Goal: Task Accomplishment & Management: Use online tool/utility

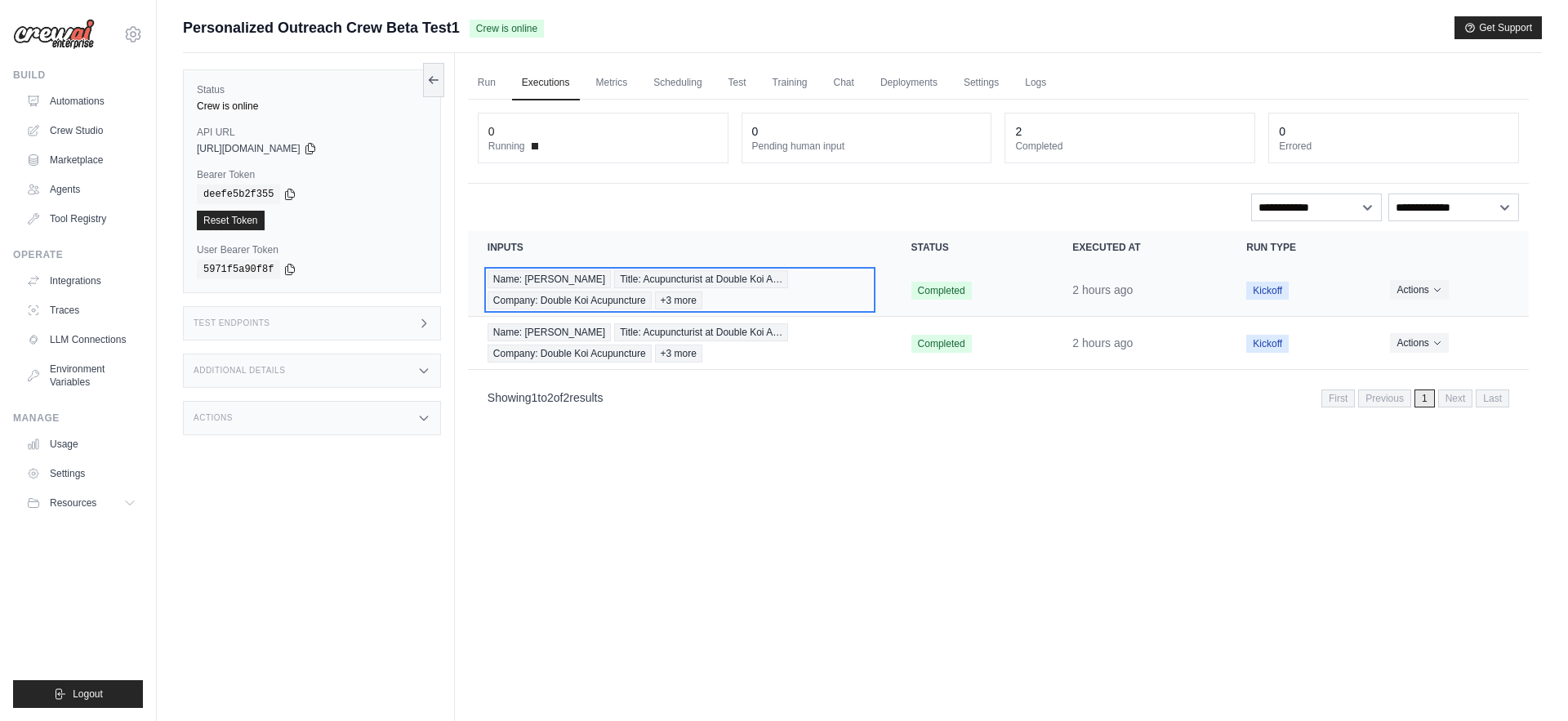
click at [858, 288] on div "Name: [PERSON_NAME] Title: Acupuncturist at Double Koi A… Company: Double Koi A…" at bounding box center [680, 290] width 385 height 39
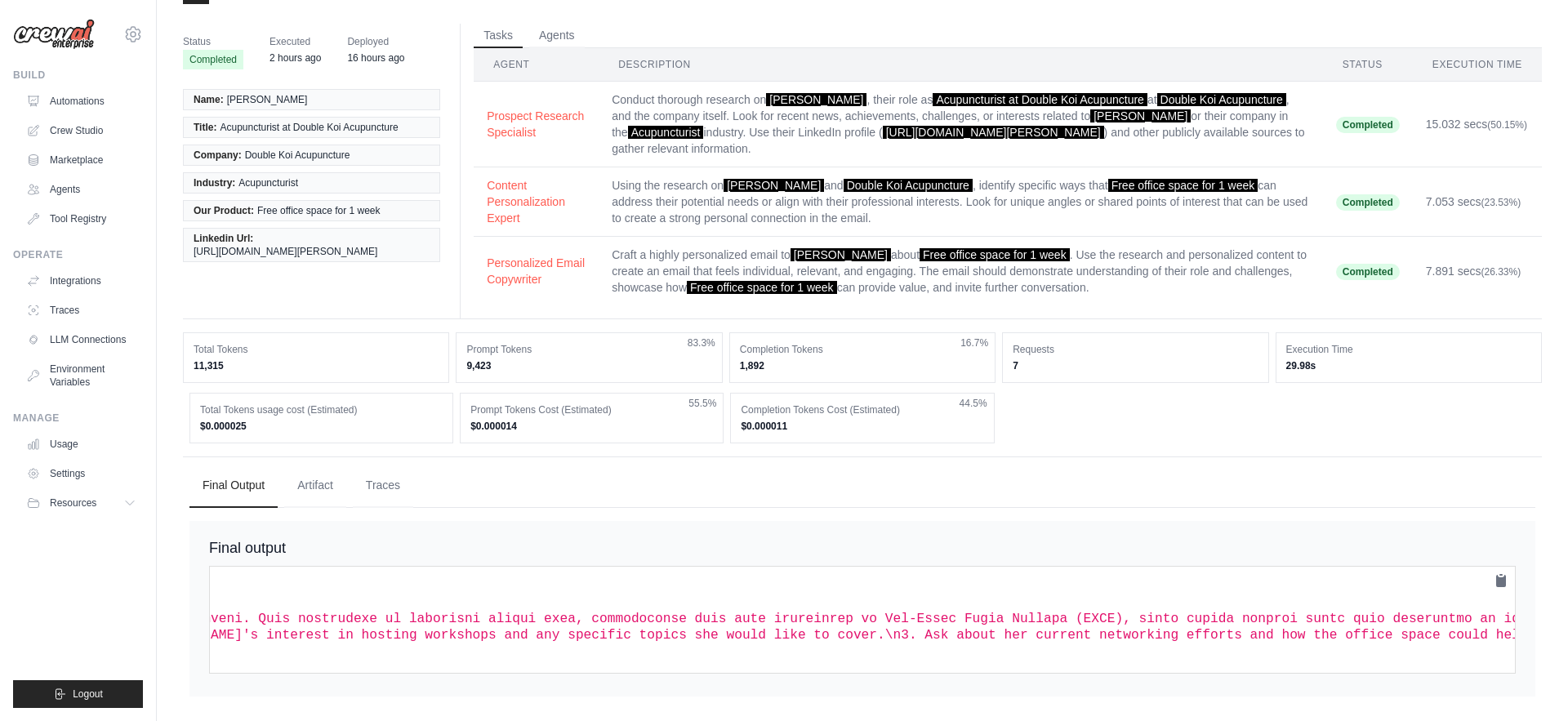
scroll to position [0, 900]
drag, startPoint x: 871, startPoint y: 621, endPoint x: 1055, endPoint y: 622, distance: 184.0
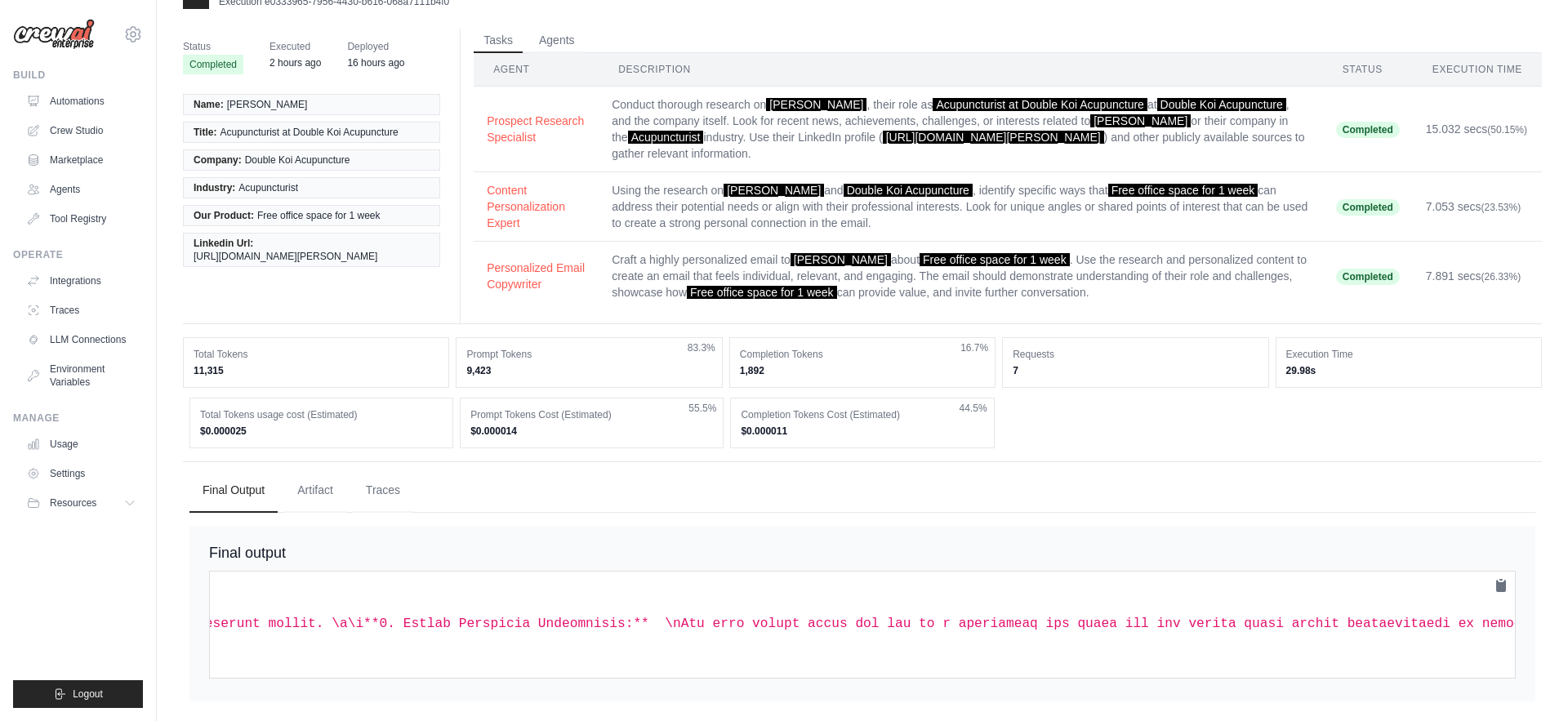
scroll to position [0, 9443]
click at [913, 628] on span at bounding box center [422, 623] width 19031 height 14
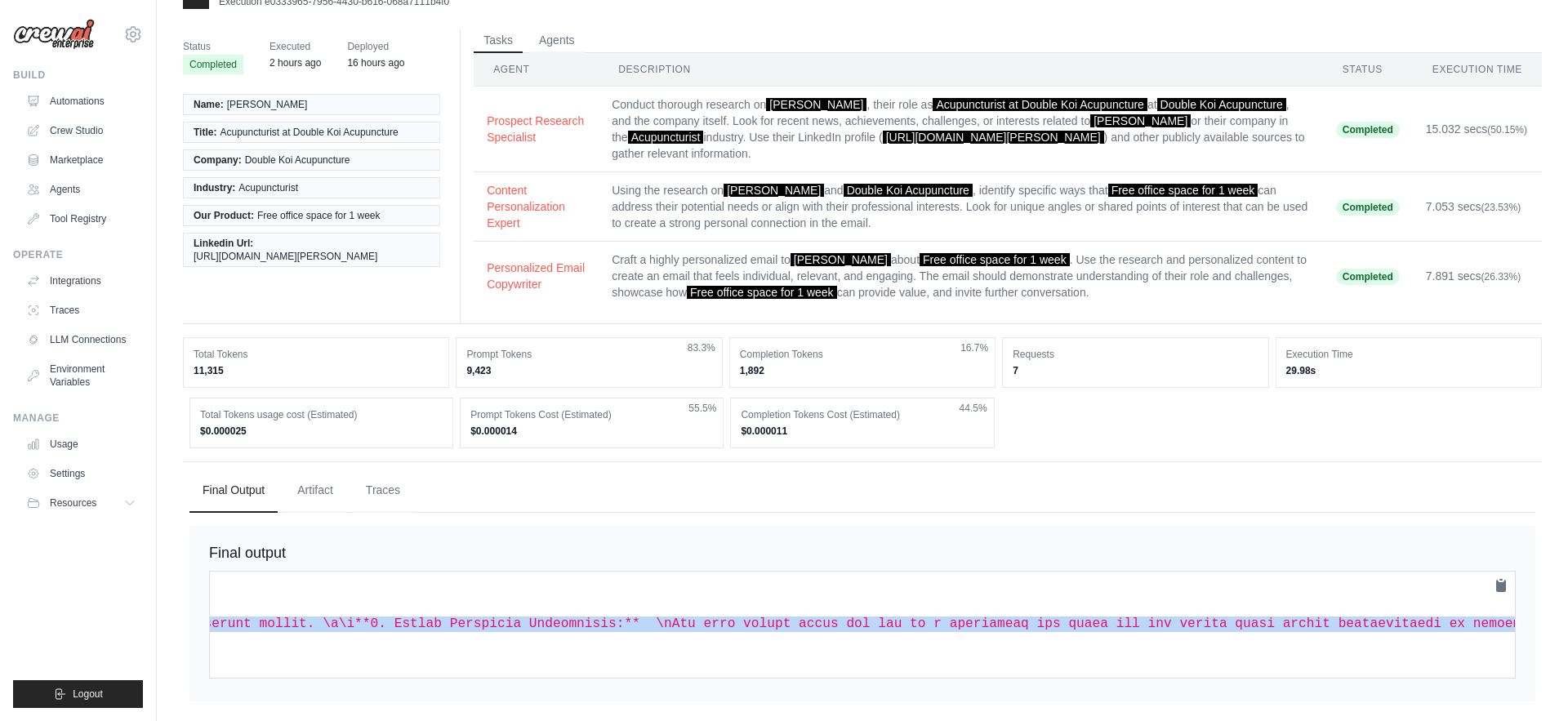
click at [913, 628] on span at bounding box center [422, 623] width 19031 height 14
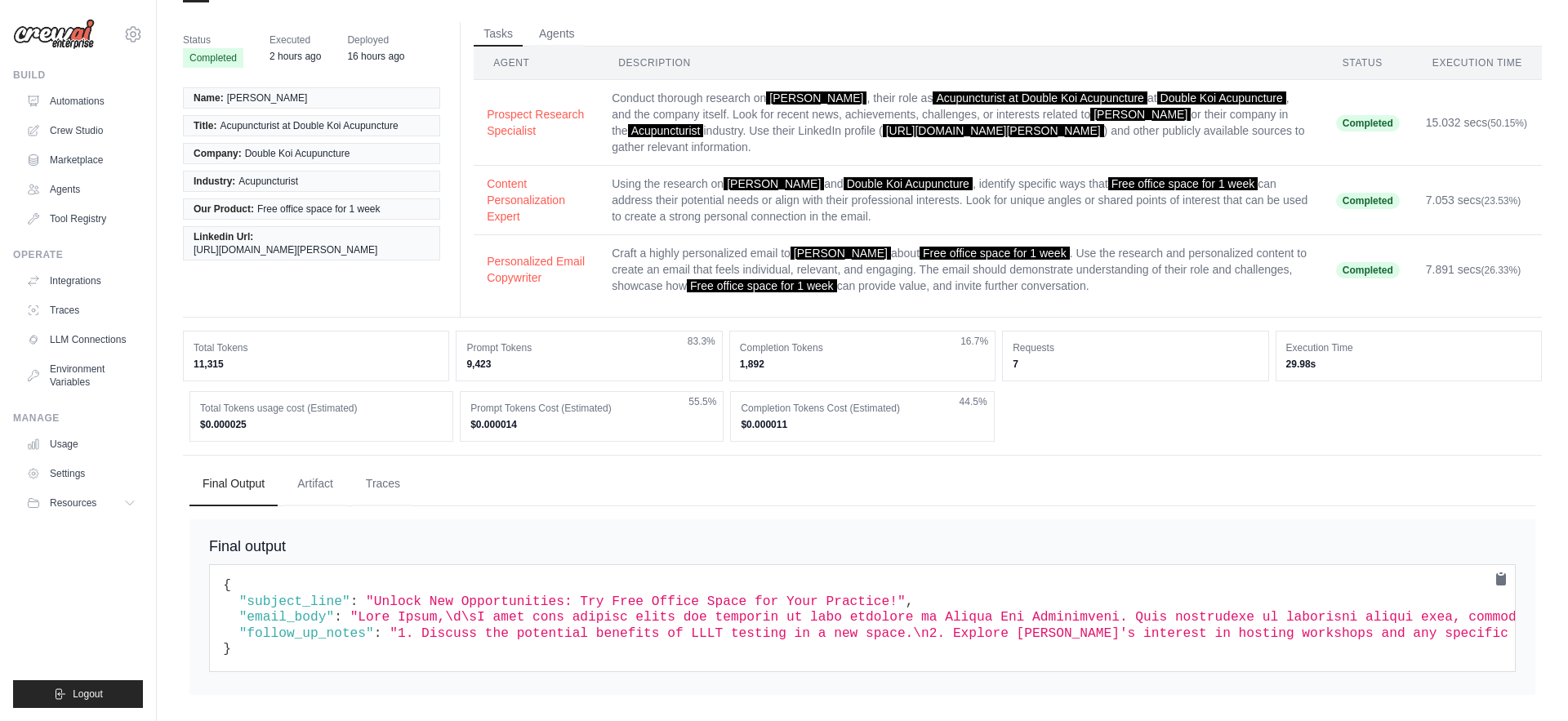
scroll to position [0, 0]
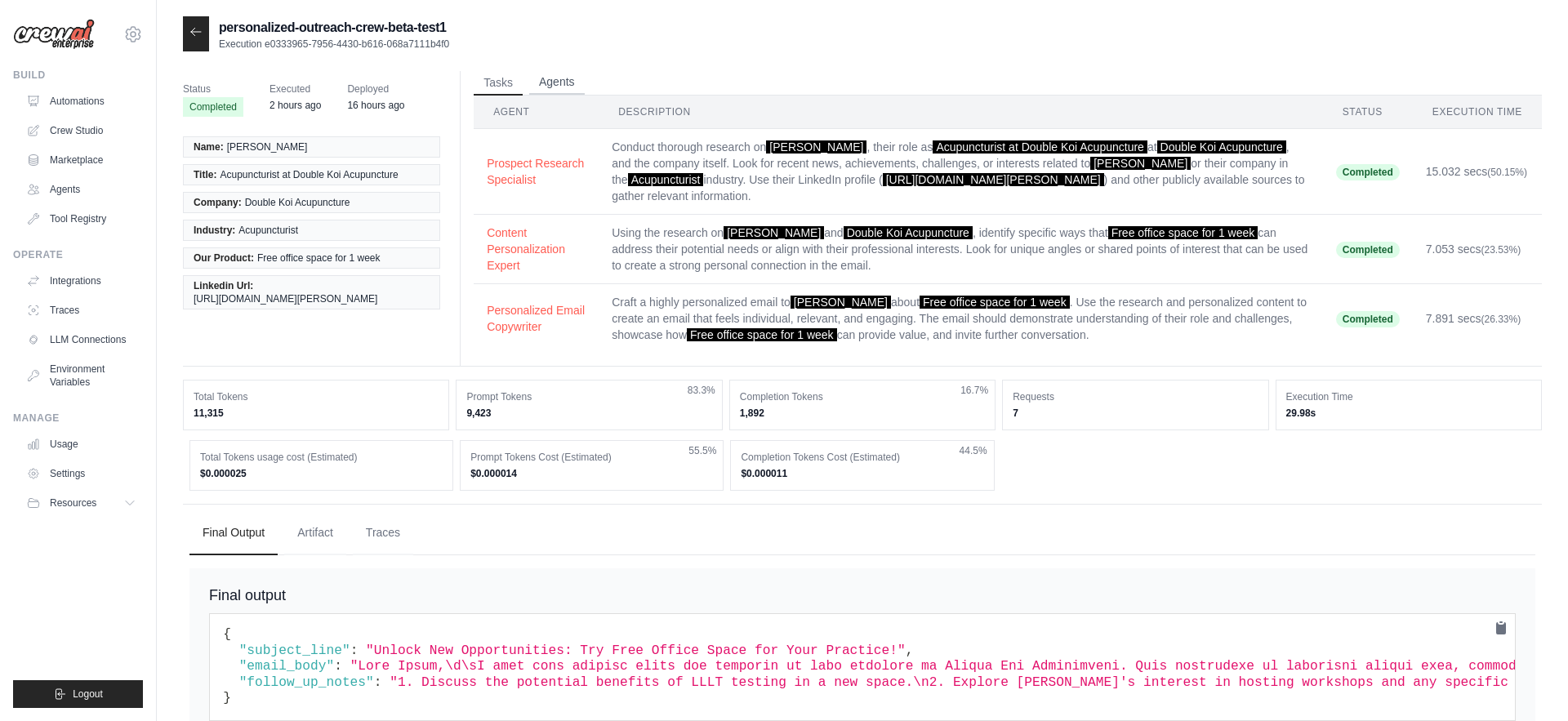
click at [571, 84] on button "Agents" at bounding box center [557, 82] width 56 height 24
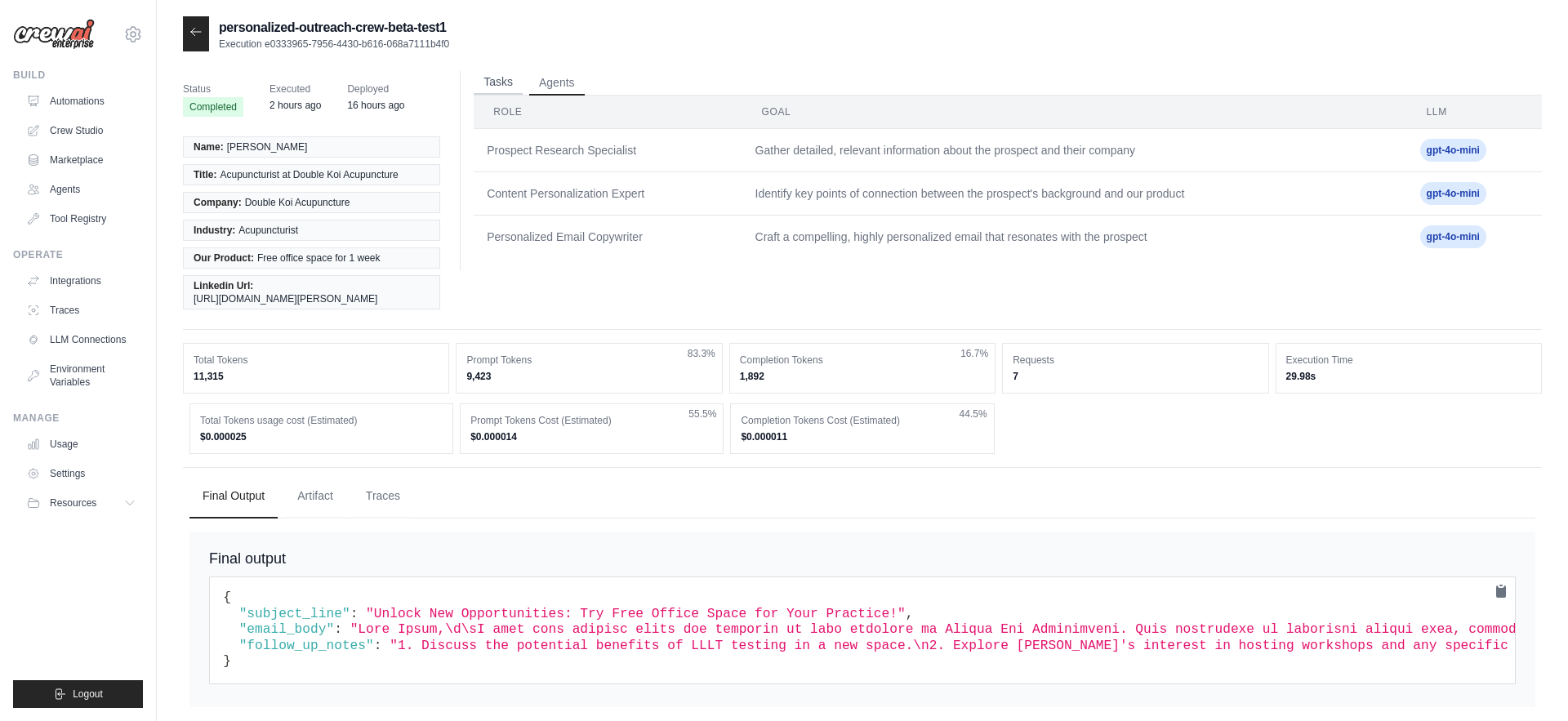
click at [502, 85] on button "Tasks" at bounding box center [498, 82] width 49 height 24
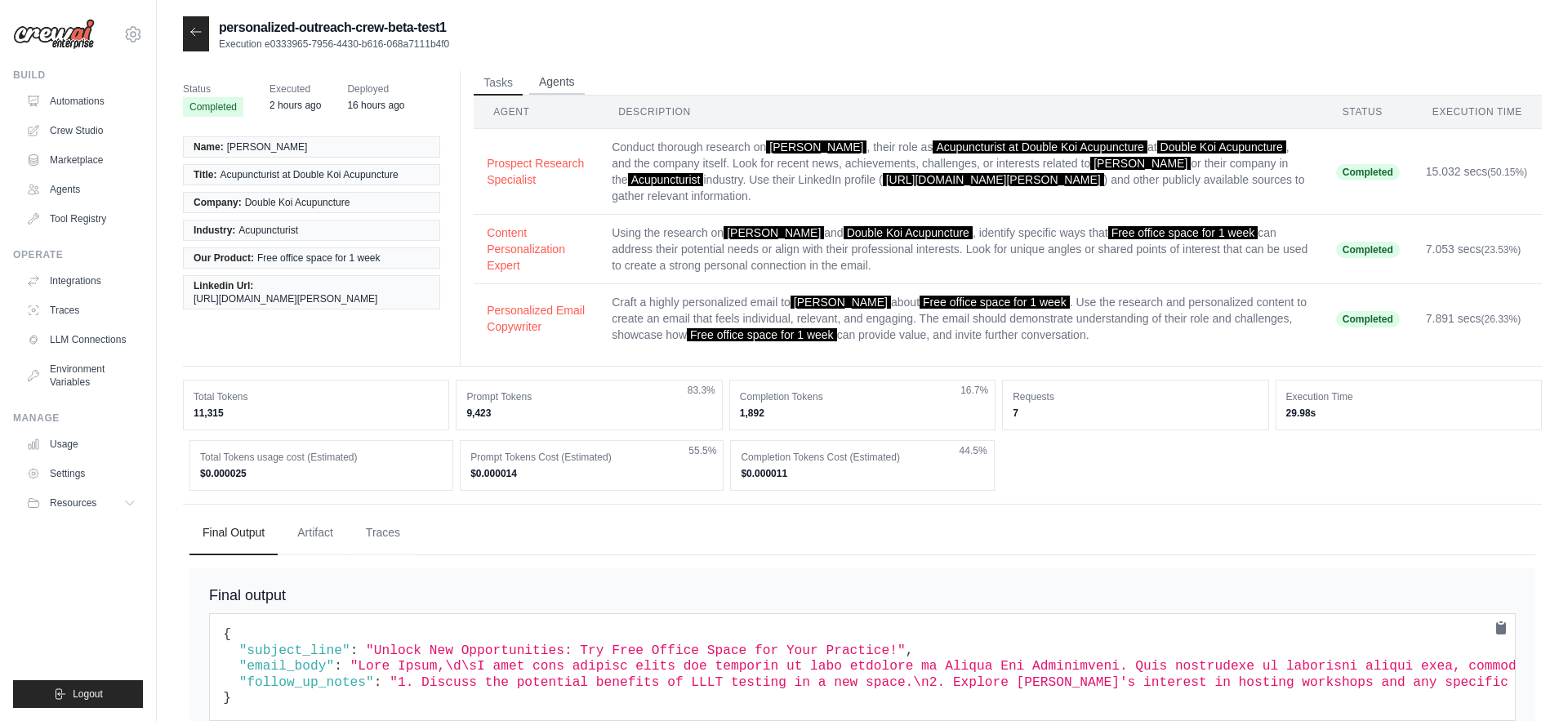
click at [556, 84] on button "Agents" at bounding box center [557, 82] width 56 height 24
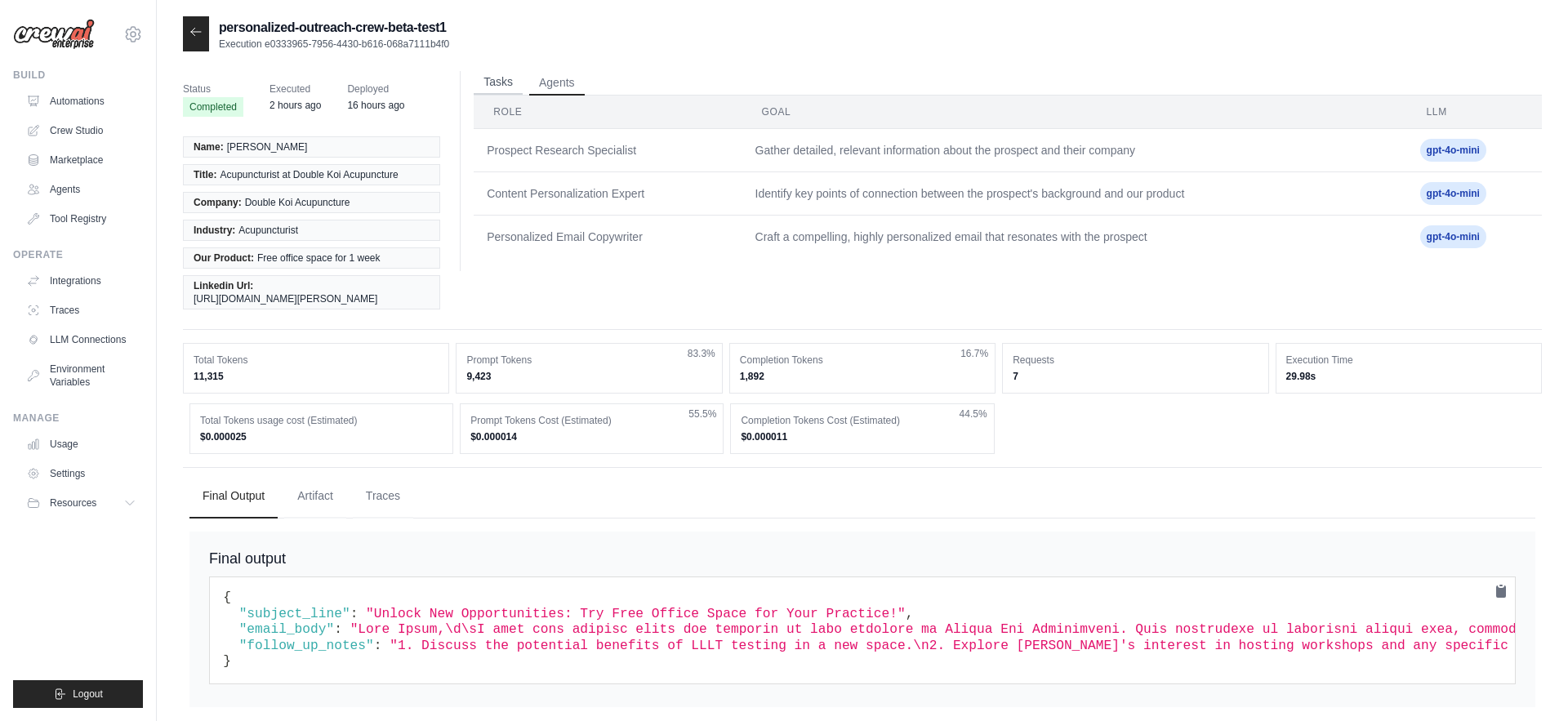
click at [506, 94] on button "Tasks" at bounding box center [498, 82] width 49 height 24
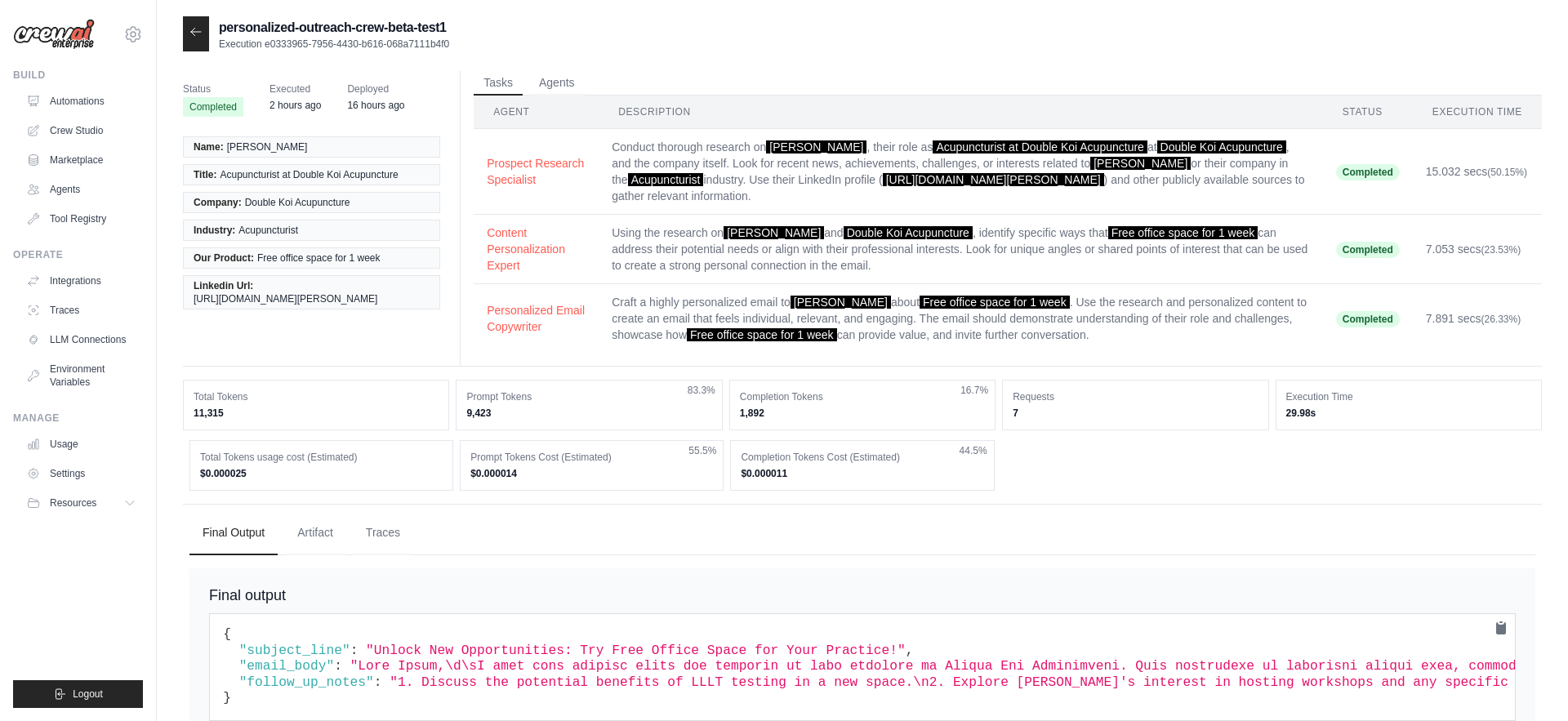
click at [200, 37] on icon at bounding box center [195, 31] width 13 height 13
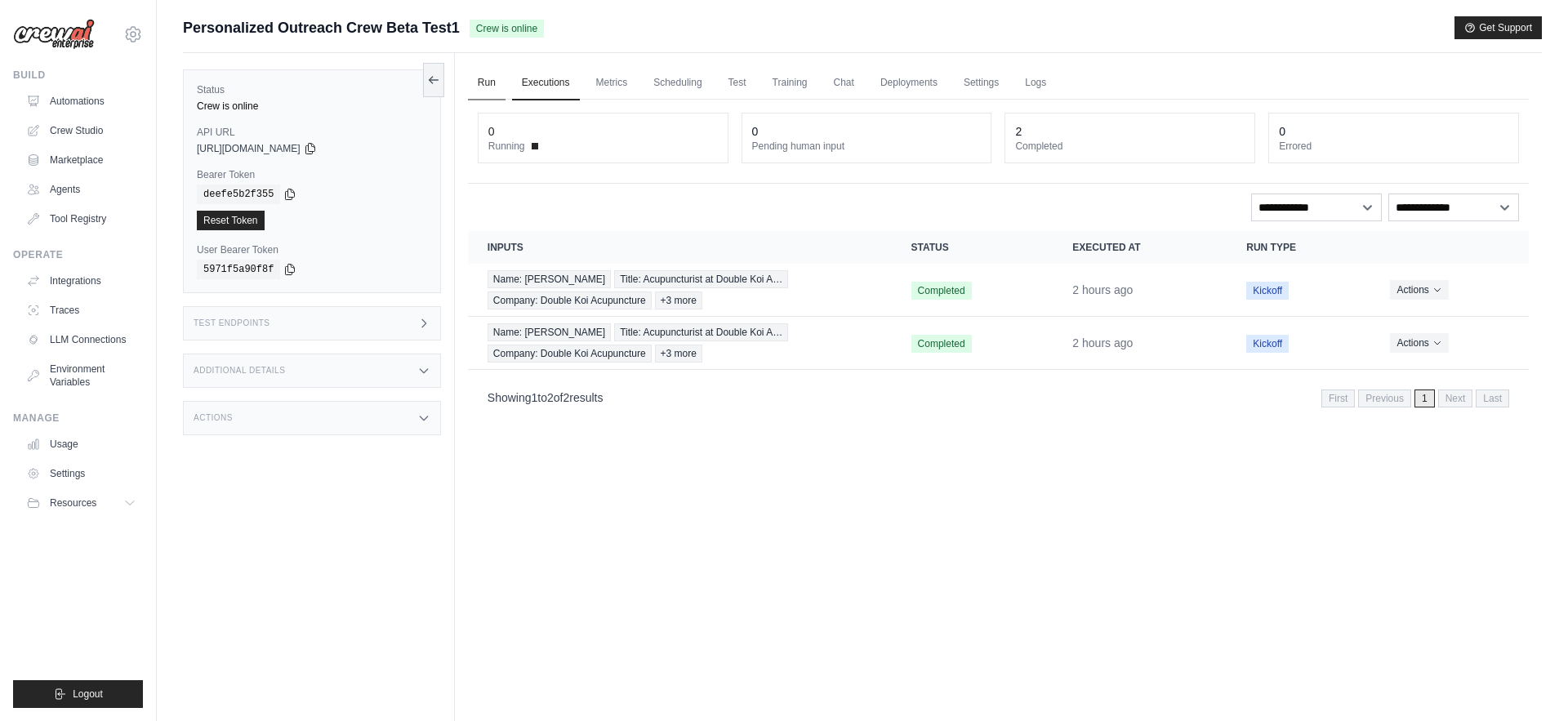
click at [499, 80] on link "Run" at bounding box center [486, 83] width 37 height 35
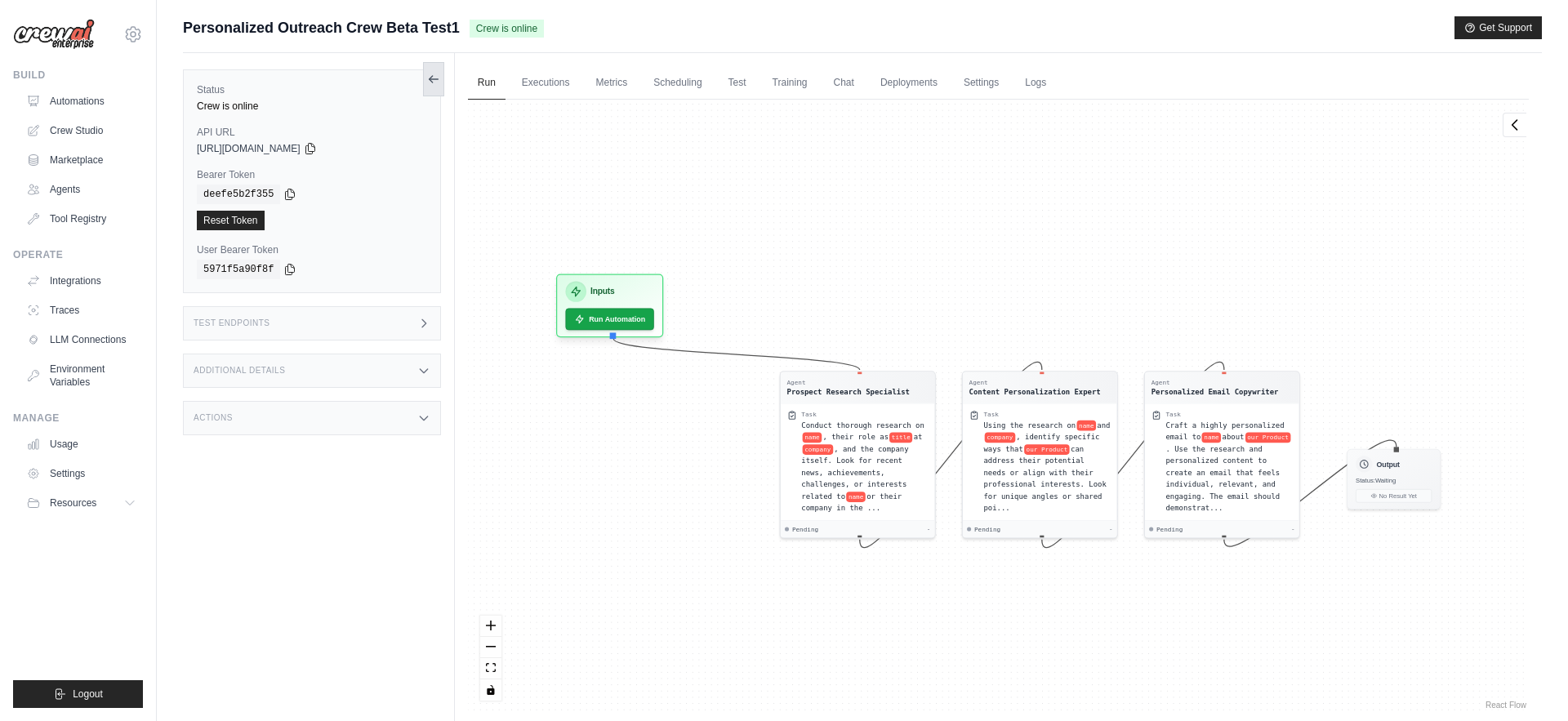
click at [433, 86] on button at bounding box center [433, 79] width 21 height 35
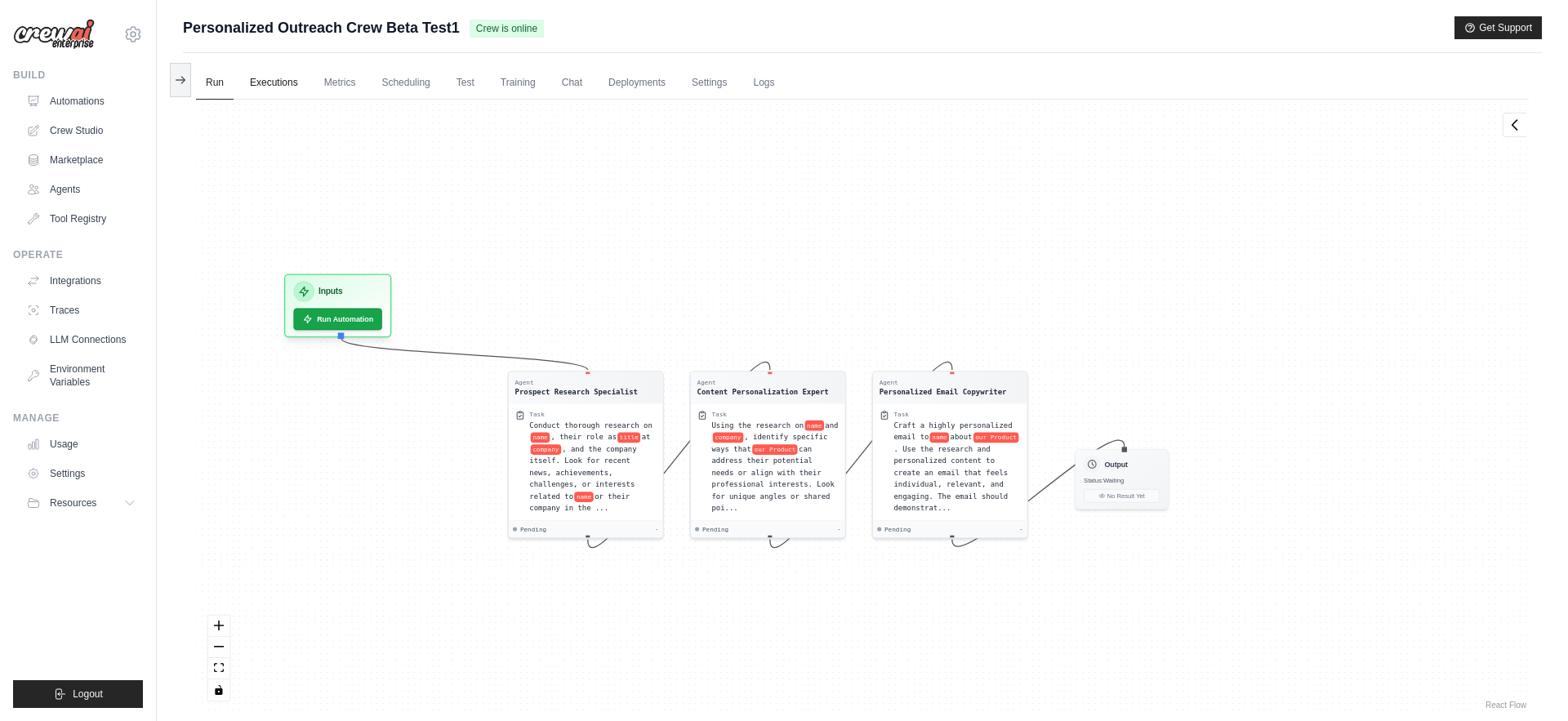
click at [290, 83] on link "Executions" at bounding box center [274, 83] width 68 height 35
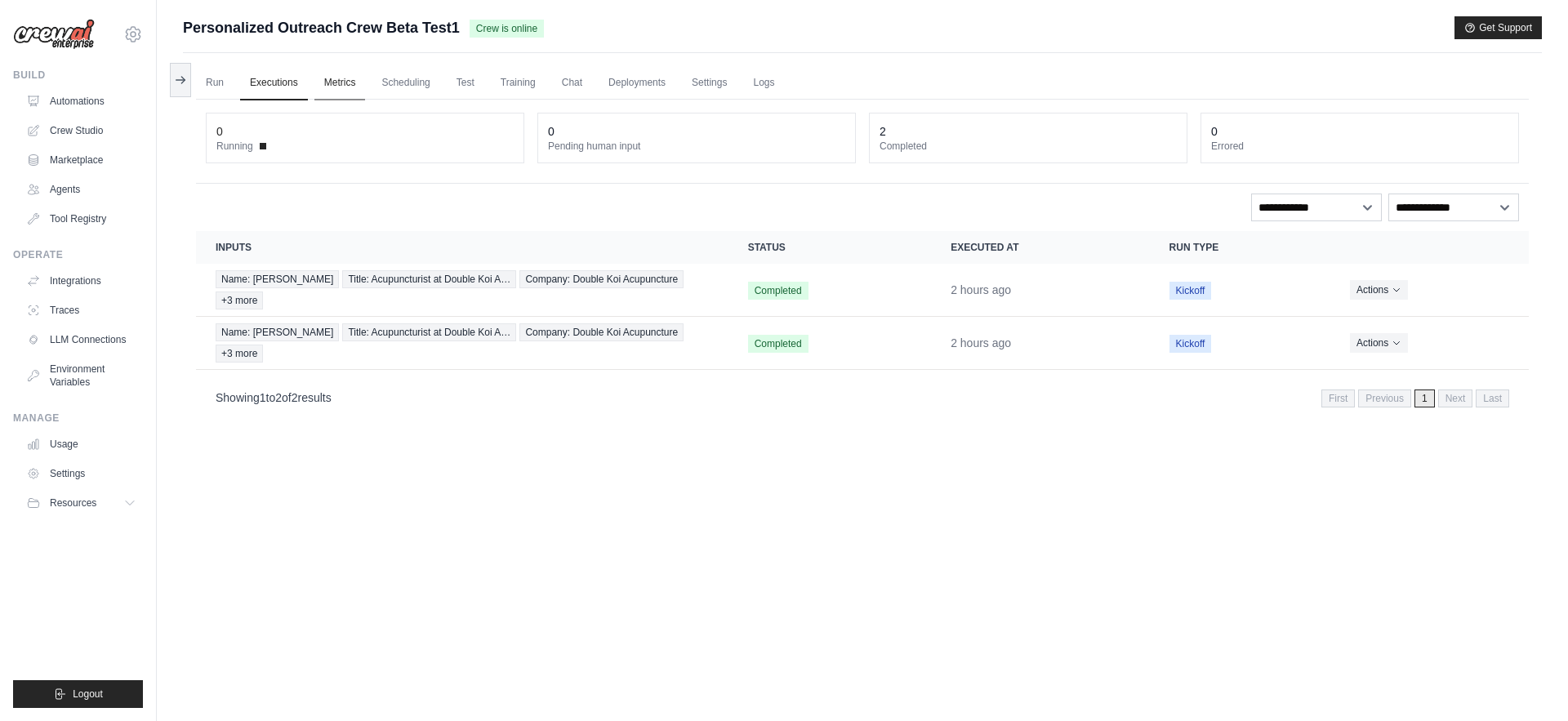
click at [335, 81] on link "Metrics" at bounding box center [339, 83] width 52 height 35
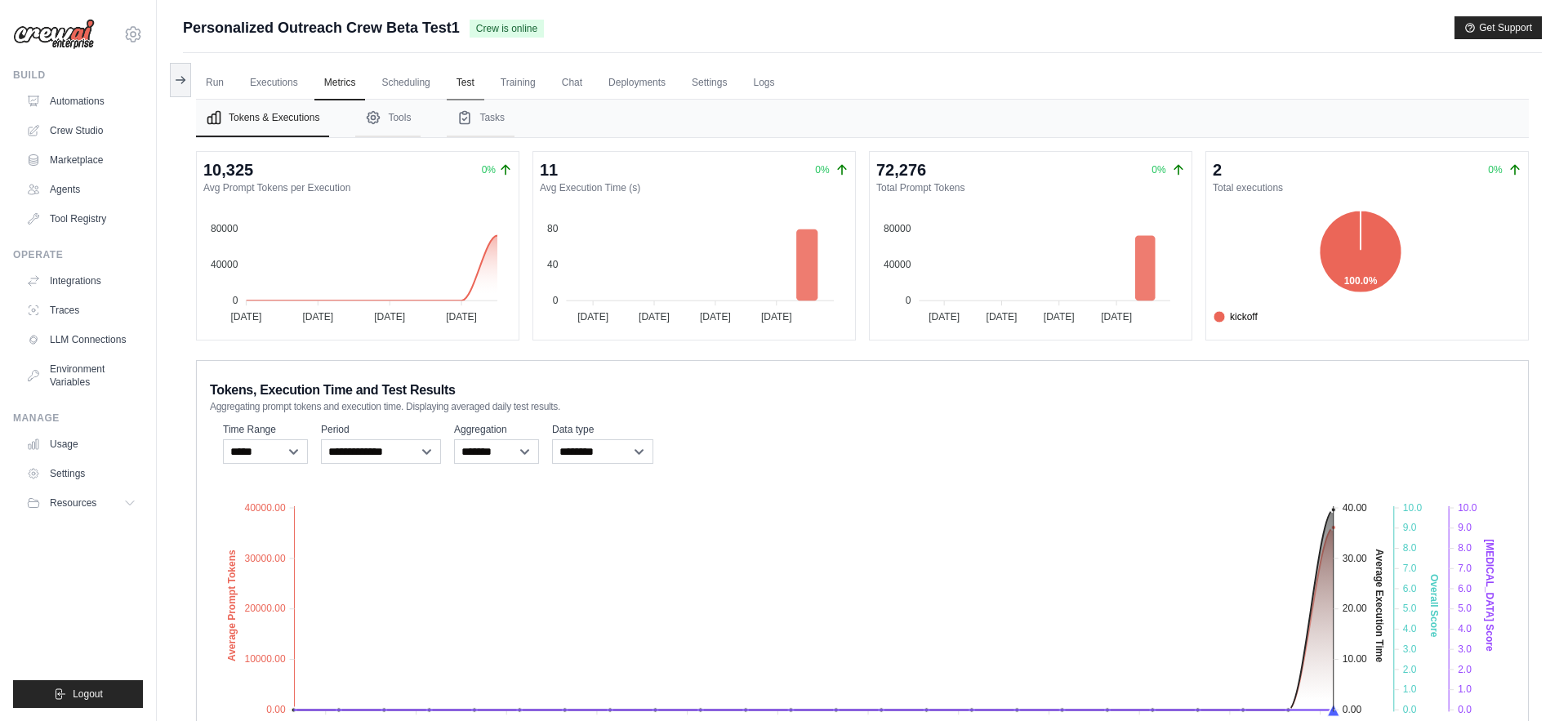
click at [474, 73] on link "Test" at bounding box center [465, 83] width 37 height 35
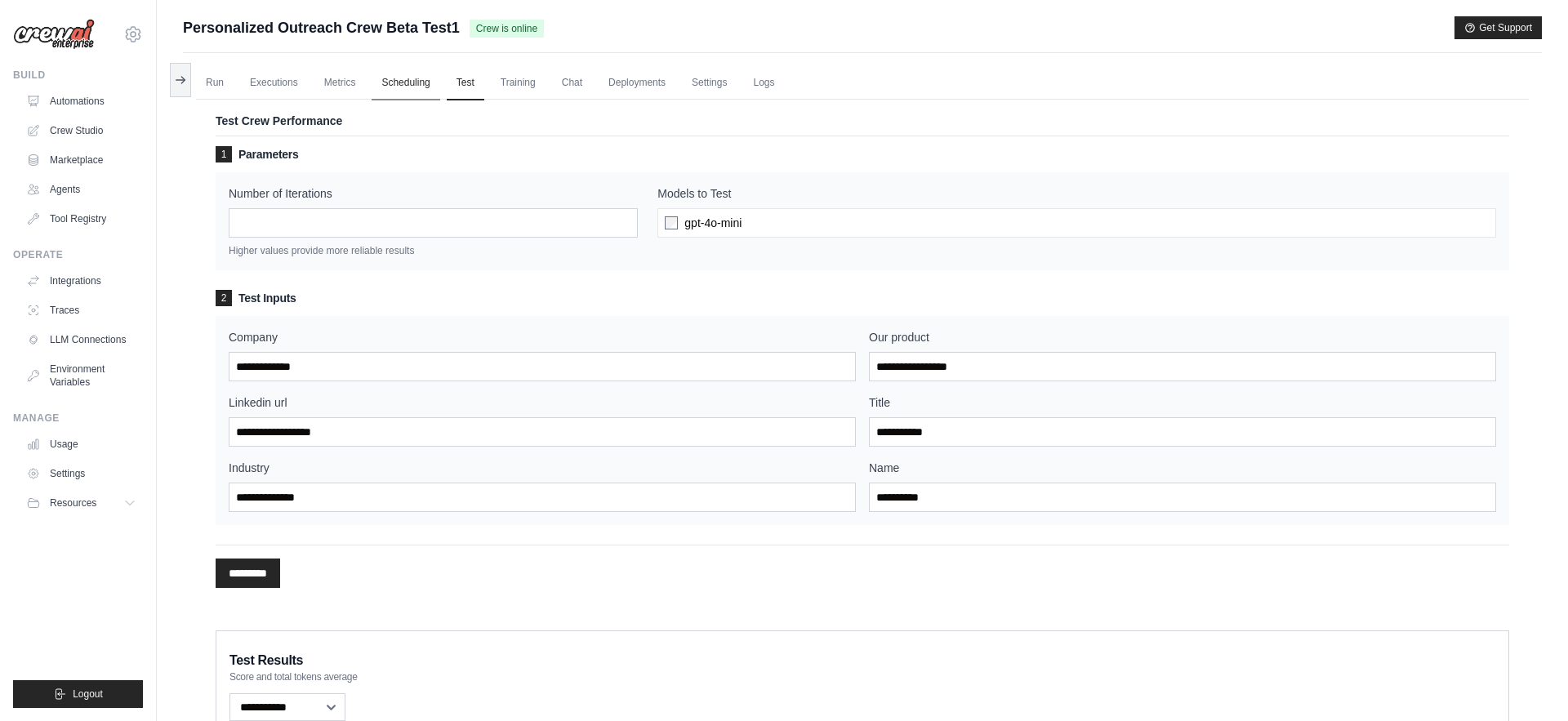
click at [431, 73] on link "Scheduling" at bounding box center [405, 83] width 68 height 35
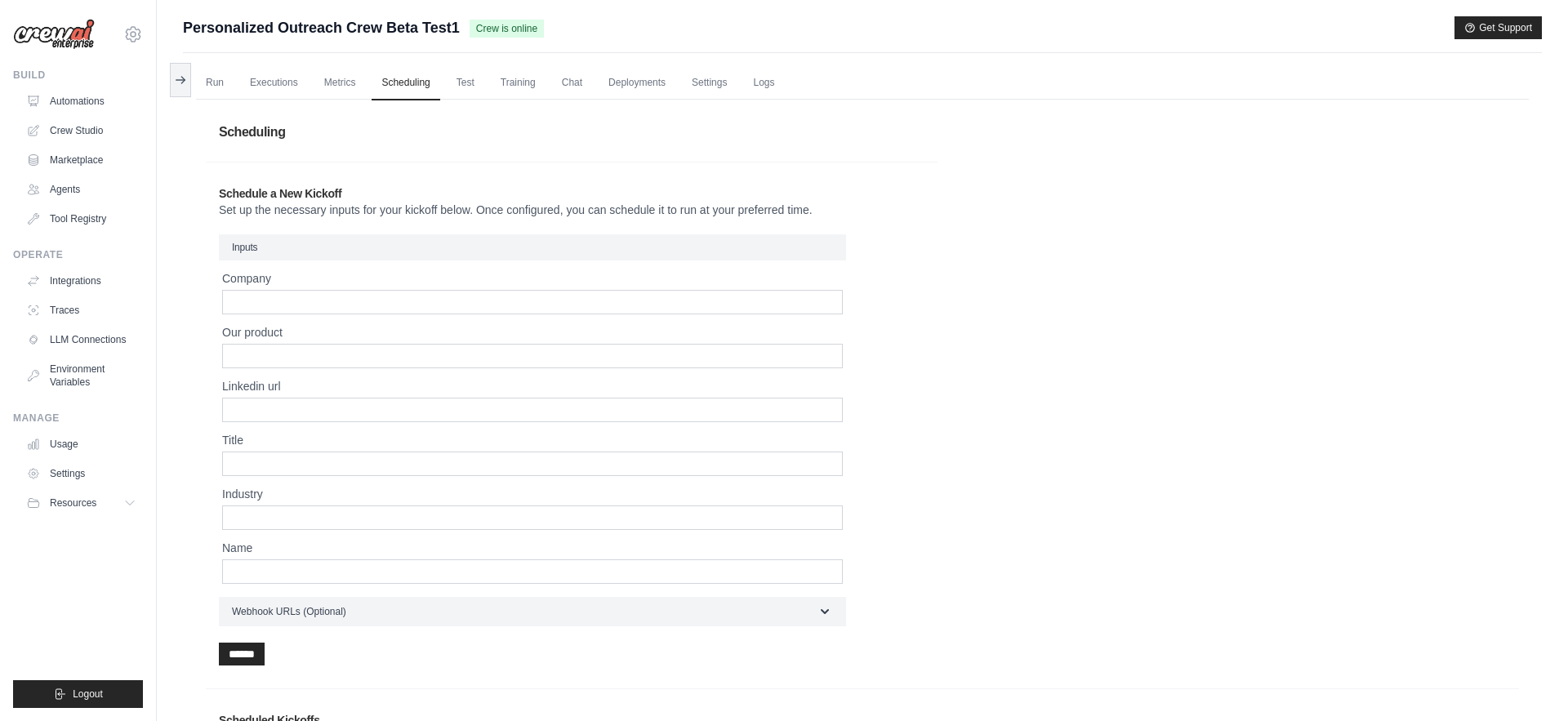
click at [454, 85] on ul "Run Executions Metrics Scheduling Test Training Chat Deployments Settings Logs" at bounding box center [862, 83] width 1332 height 34
click at [473, 84] on link "Test" at bounding box center [465, 83] width 37 height 35
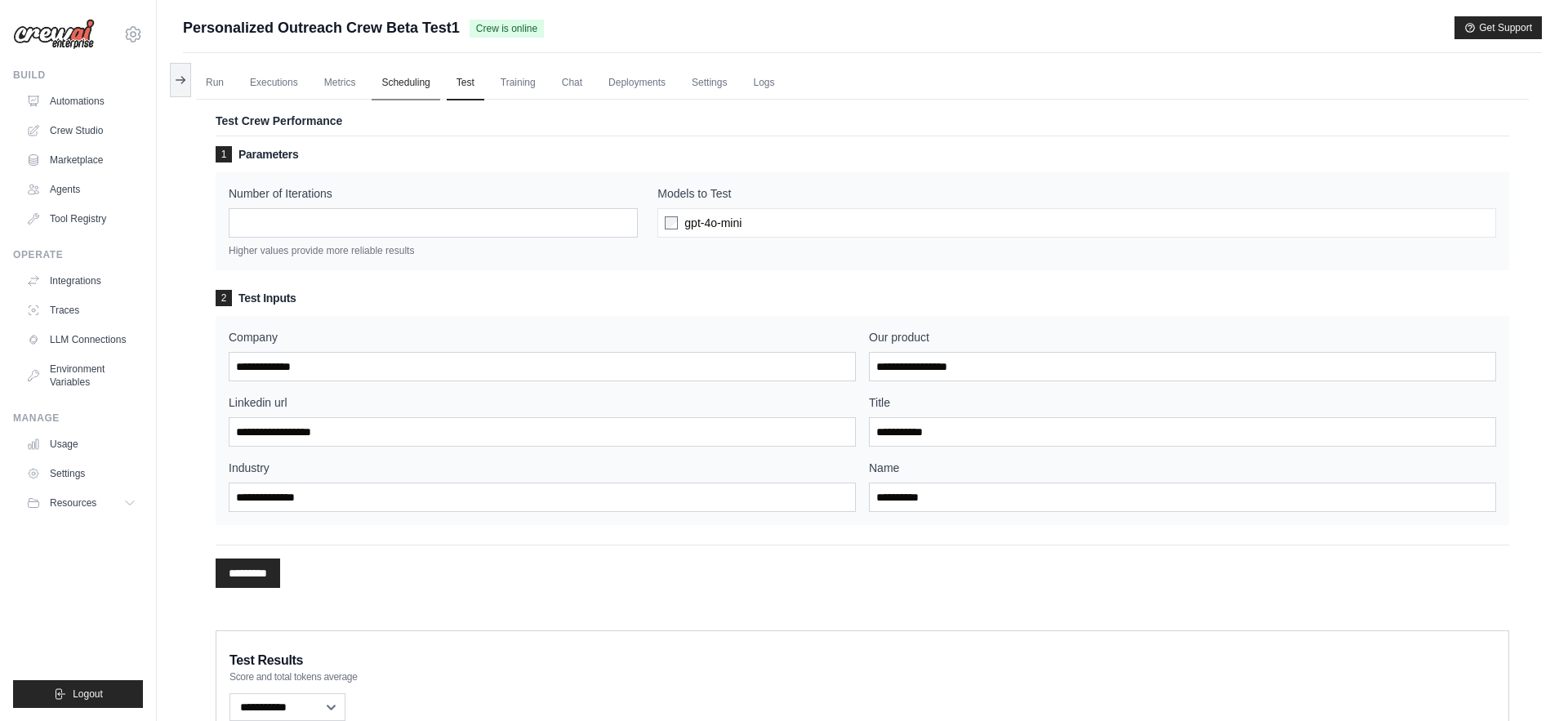
click at [412, 86] on link "Scheduling" at bounding box center [405, 83] width 68 height 35
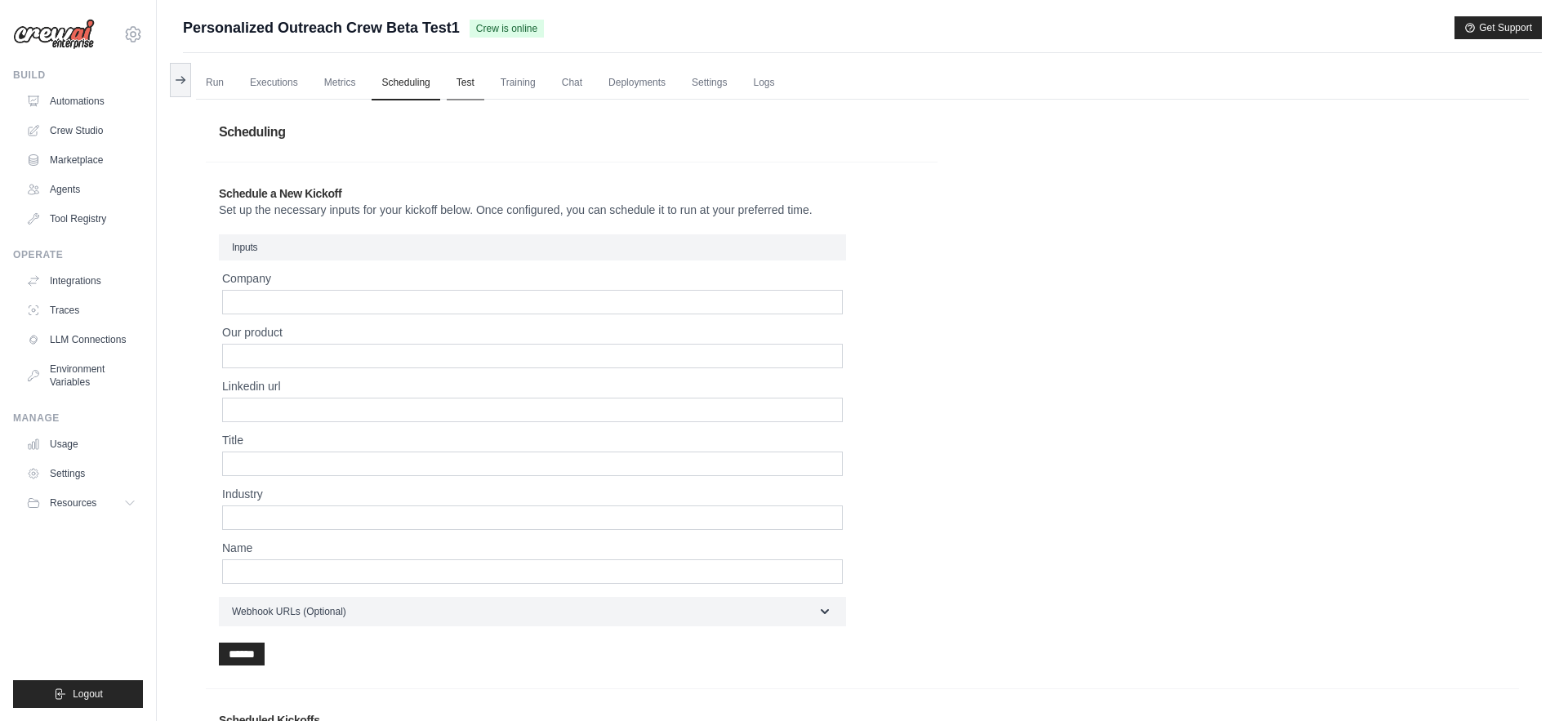
click at [470, 89] on link "Test" at bounding box center [465, 83] width 37 height 35
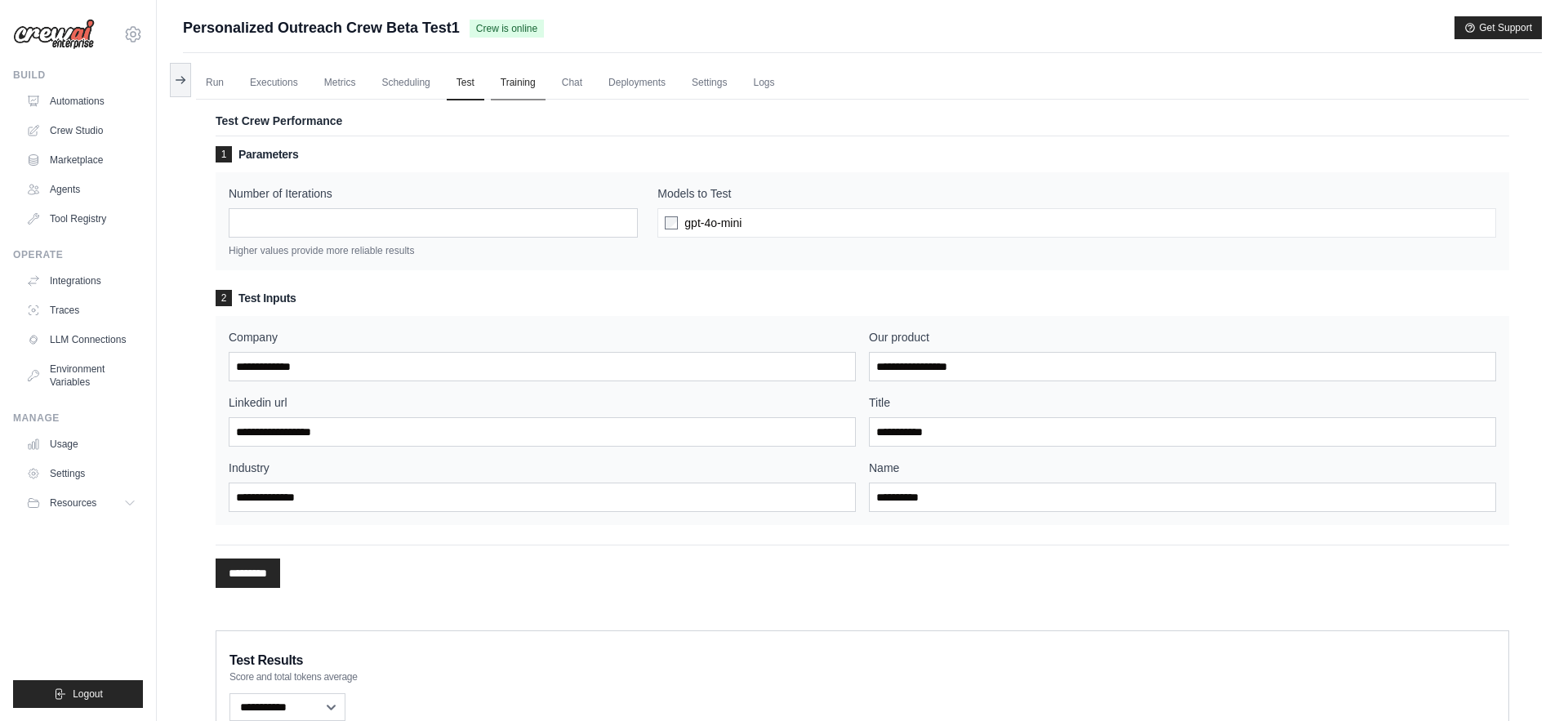
click at [545, 82] on link "Training" at bounding box center [518, 83] width 55 height 35
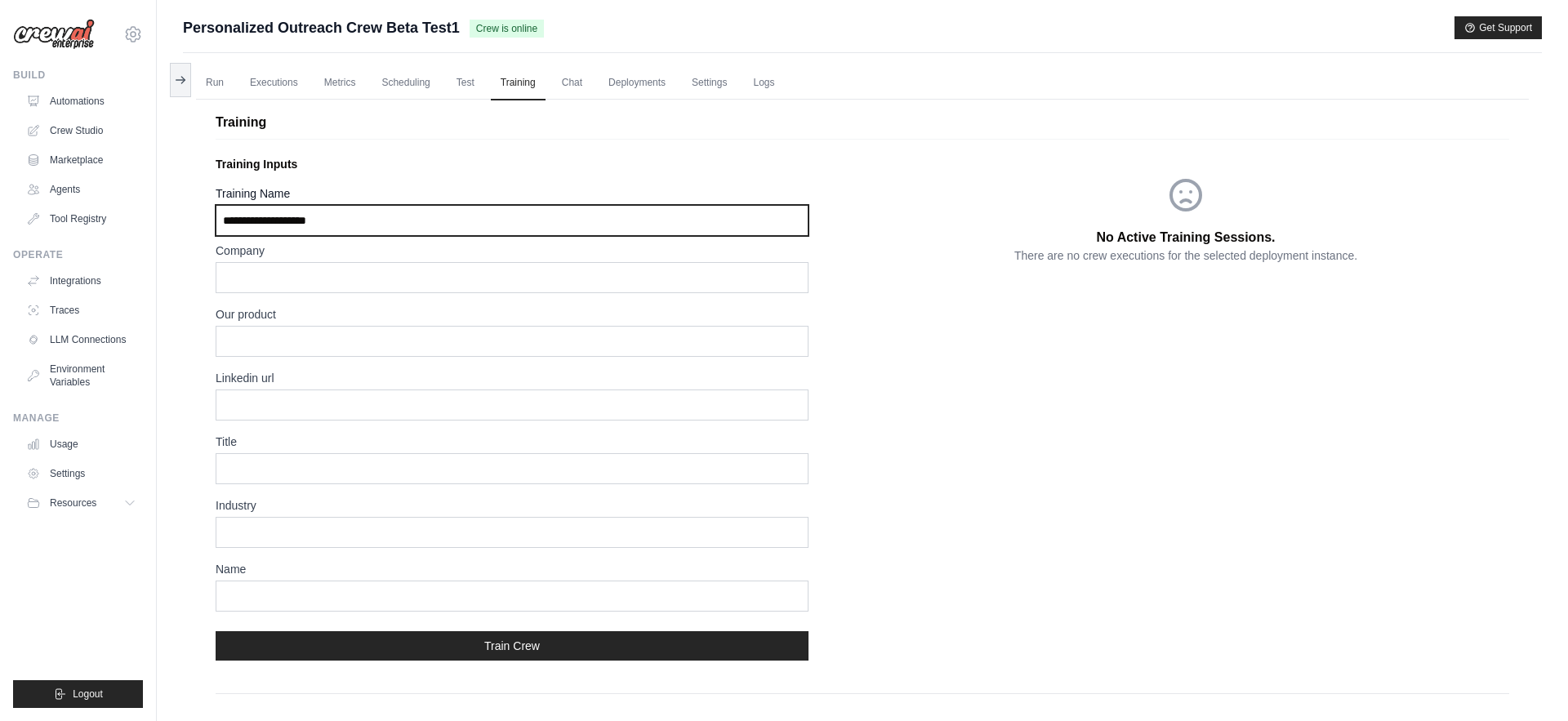
click at [544, 217] on input "Training Name" at bounding box center [512, 220] width 593 height 31
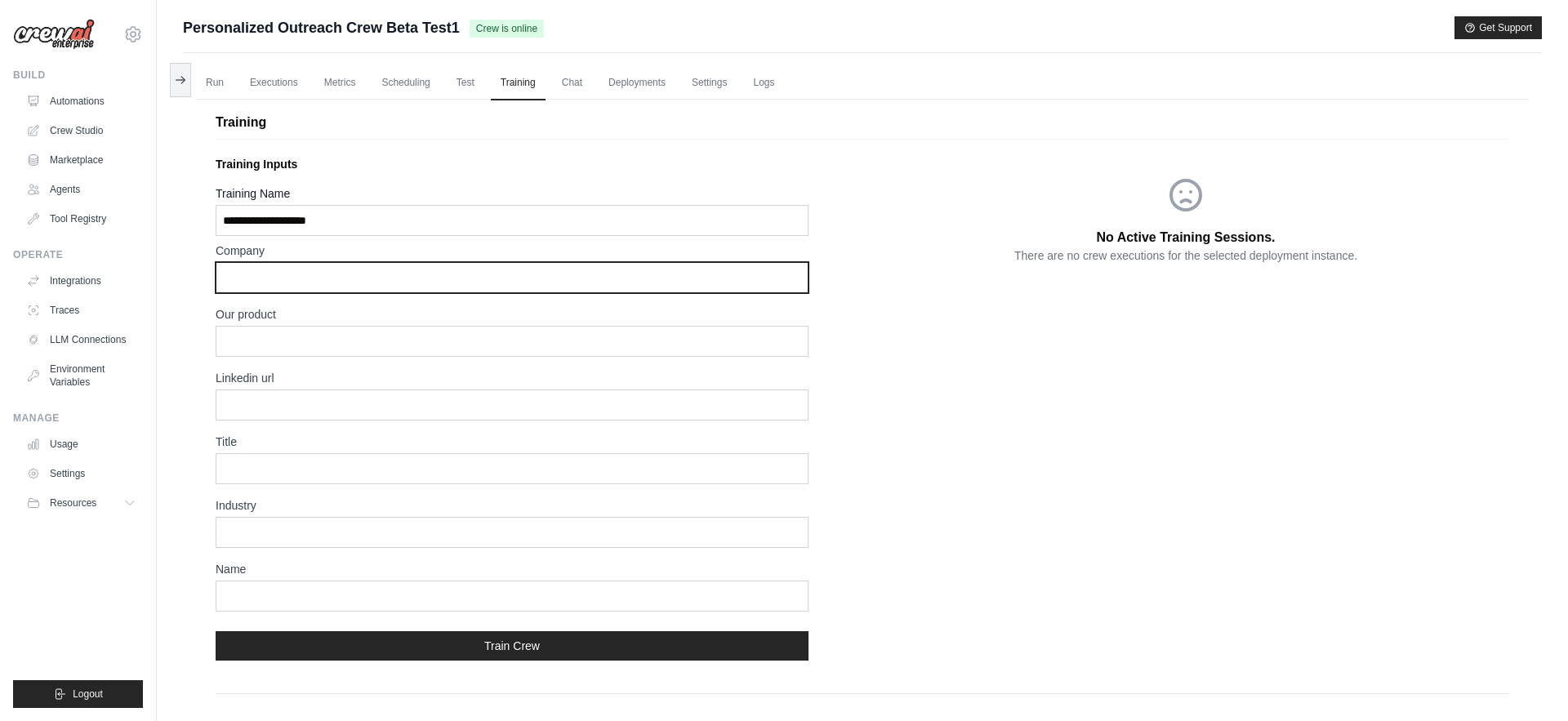
click at [522, 266] on input "text" at bounding box center [512, 277] width 593 height 31
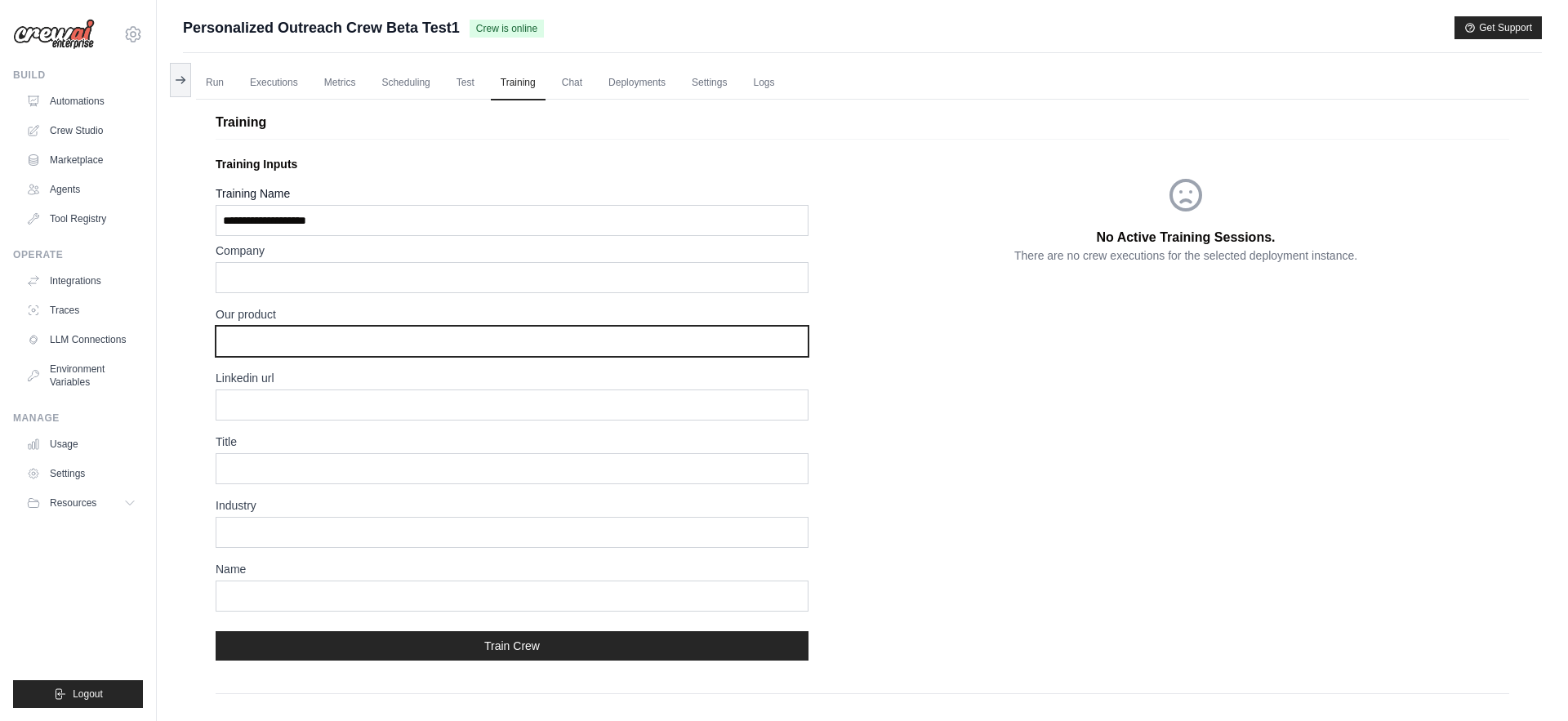
click at [522, 330] on input "text" at bounding box center [512, 341] width 593 height 31
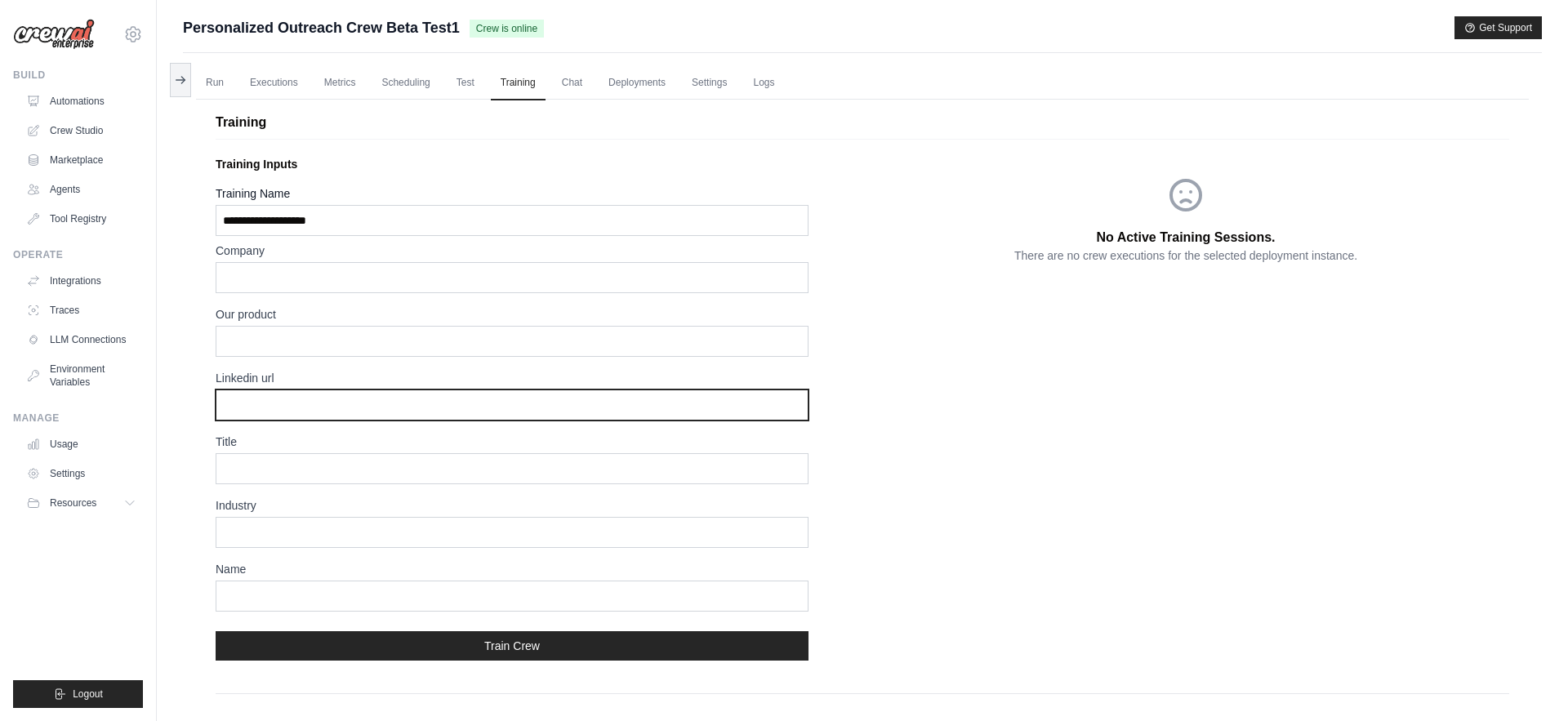
click at [519, 404] on input "text" at bounding box center [512, 404] width 593 height 31
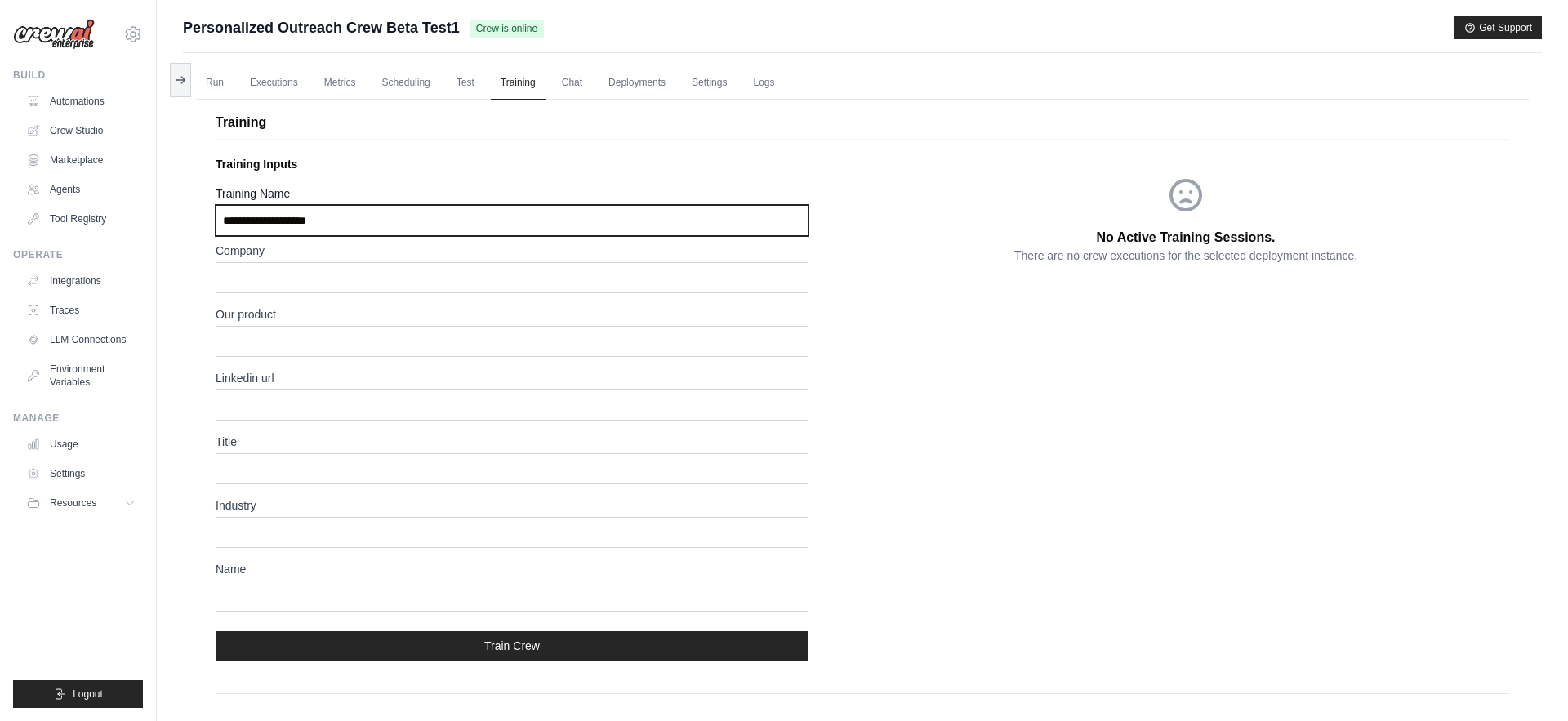
click at [320, 213] on input "Training Name" at bounding box center [512, 220] width 593 height 31
click at [342, 219] on input "Training Name" at bounding box center [512, 220] width 593 height 31
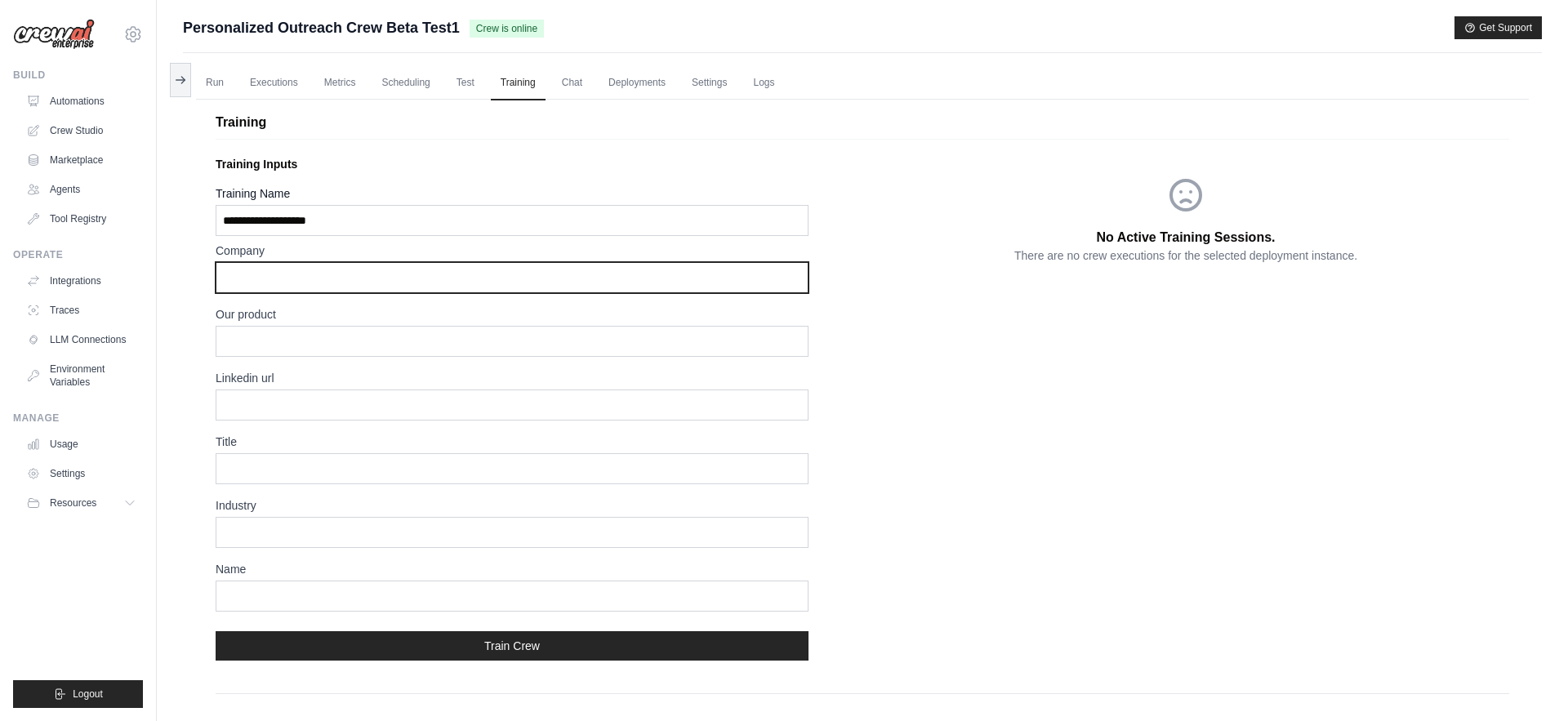
click at [352, 266] on input "text" at bounding box center [512, 277] width 593 height 31
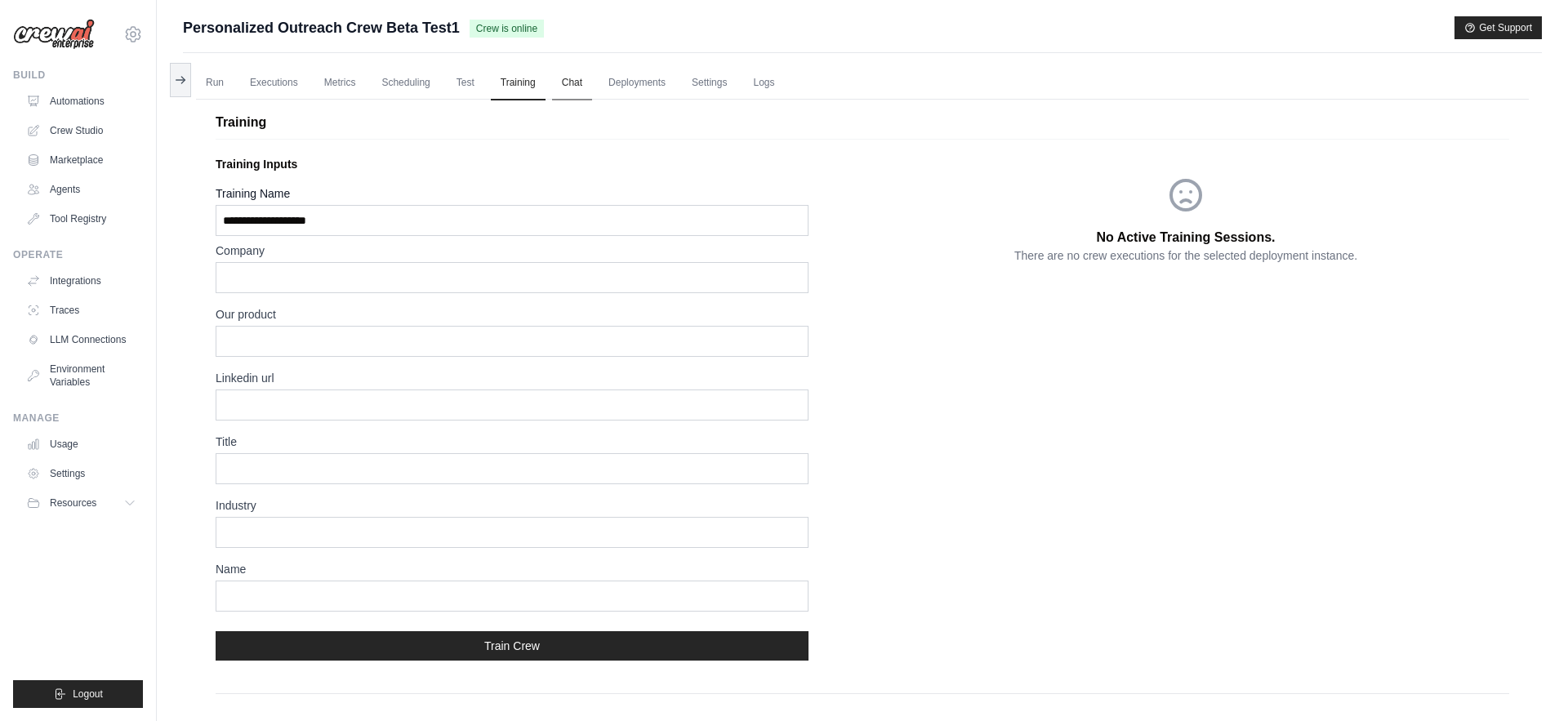
click at [592, 79] on link "Chat" at bounding box center [572, 83] width 40 height 35
click at [592, 82] on link "Chat" at bounding box center [572, 83] width 40 height 35
click at [670, 93] on link "Deployments" at bounding box center [637, 83] width 77 height 35
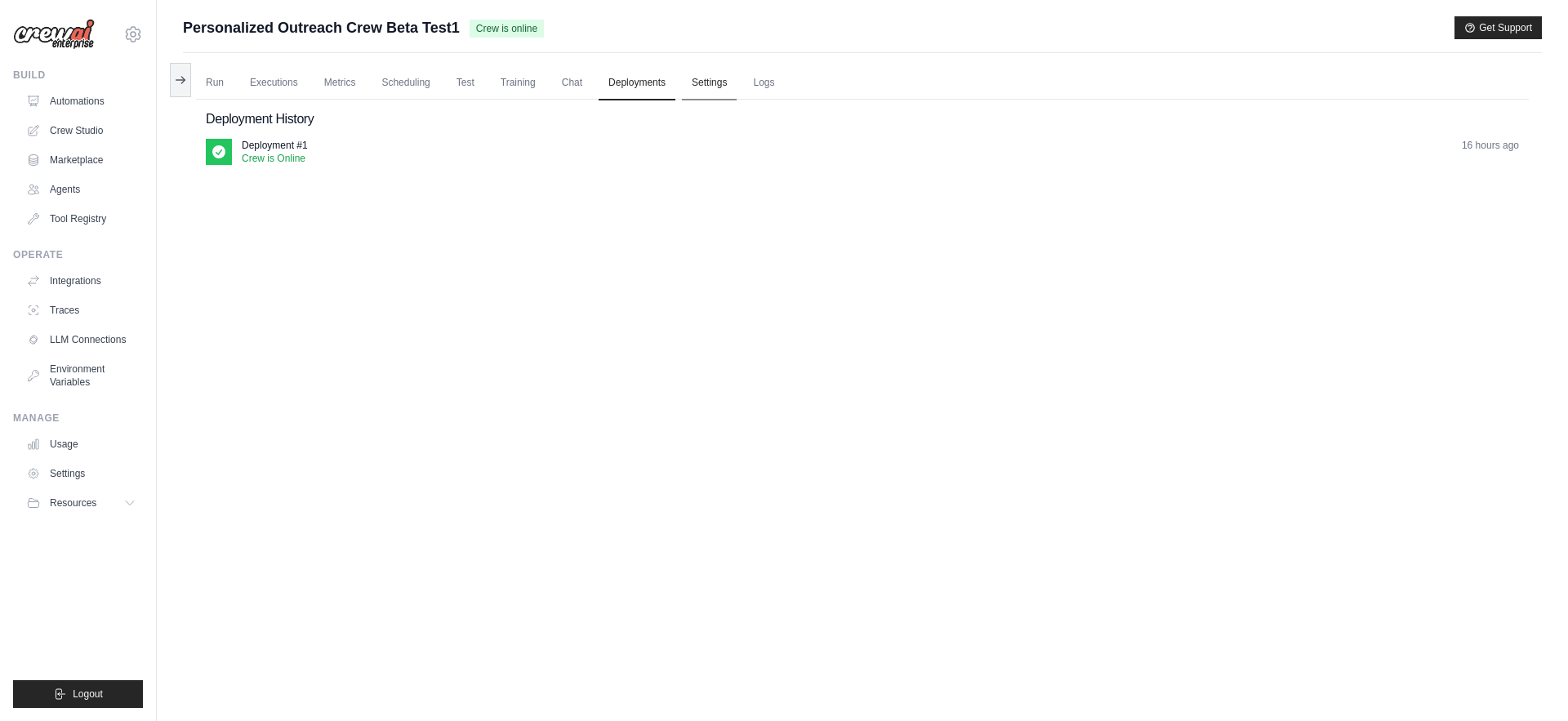
click at [731, 88] on link "Settings" at bounding box center [709, 83] width 55 height 35
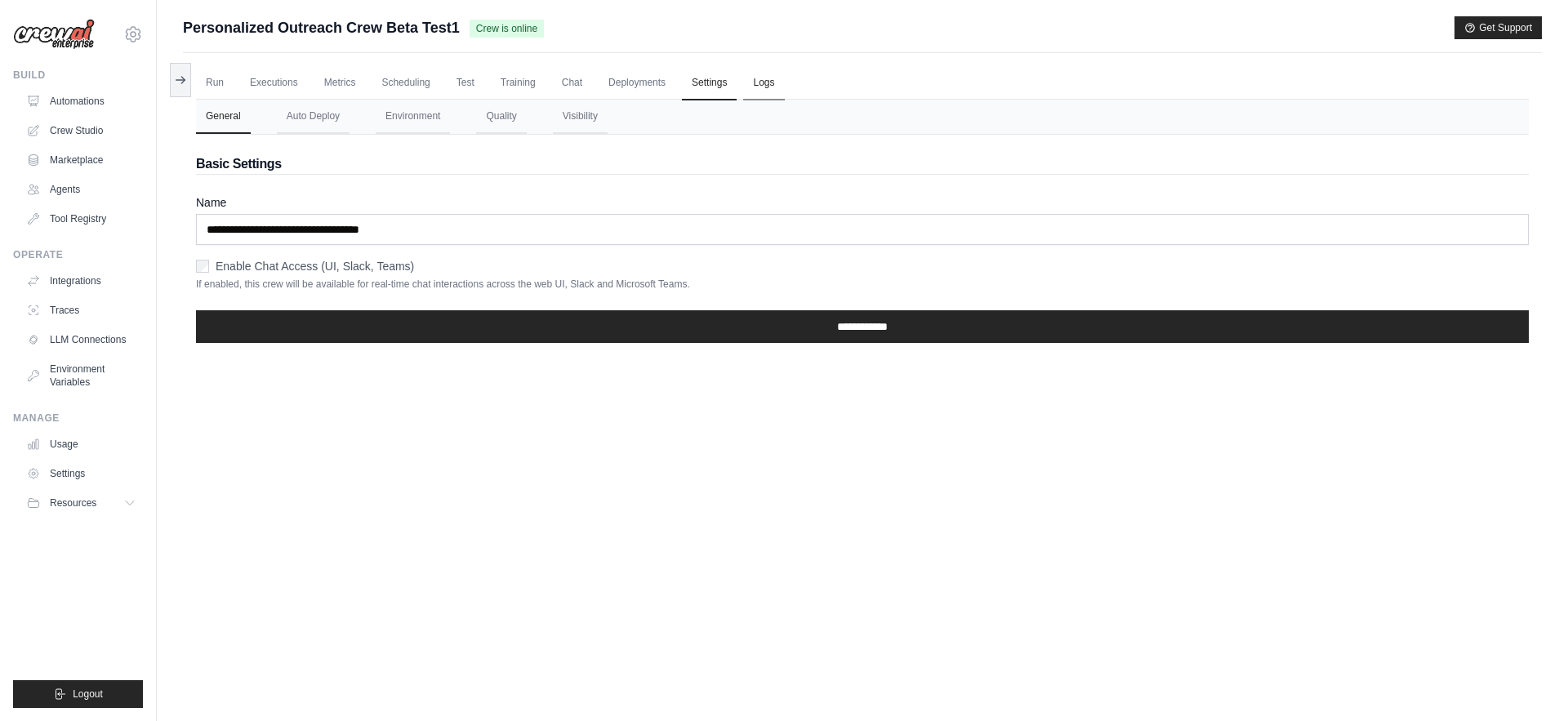
click at [776, 75] on link "Logs" at bounding box center [763, 83] width 41 height 35
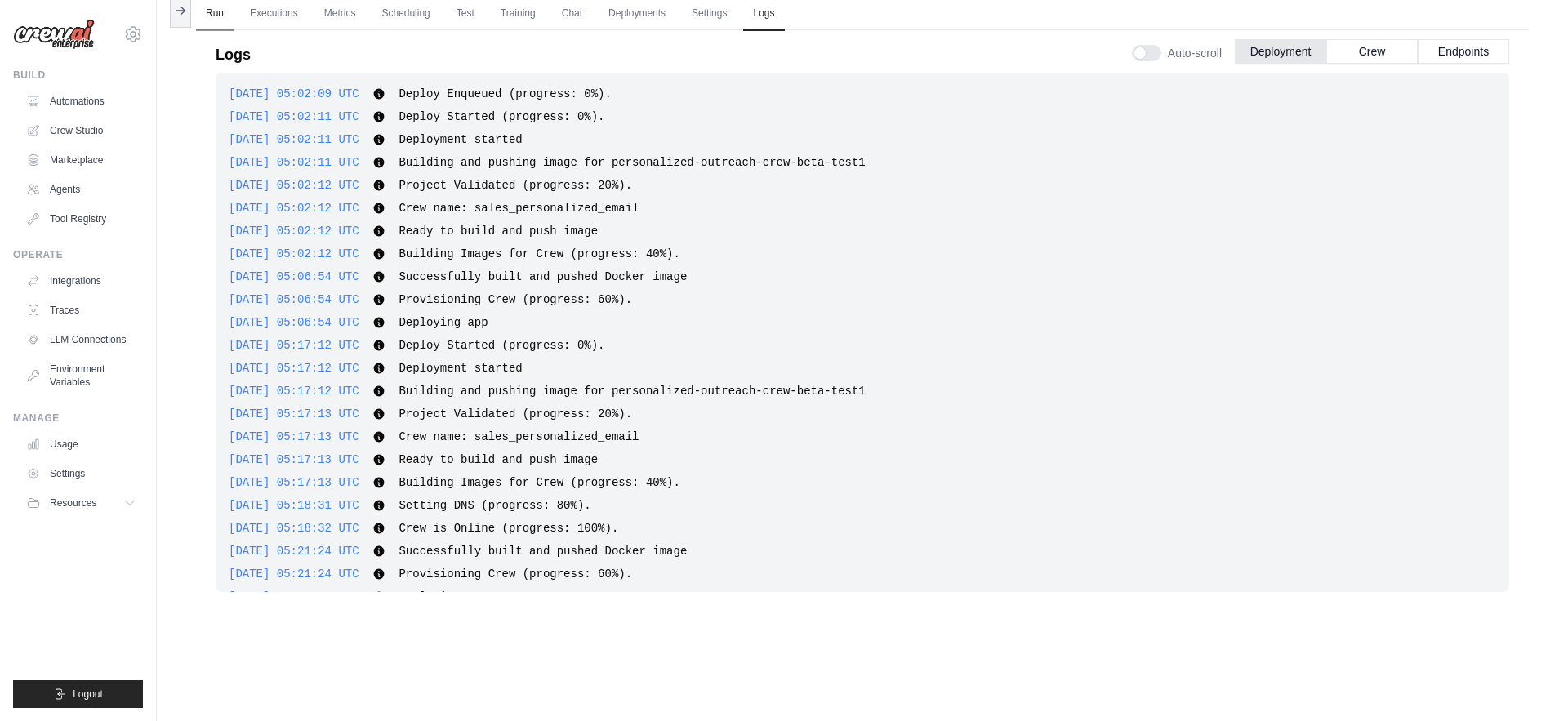
click at [213, 11] on link "Run" at bounding box center [214, 14] width 37 height 35
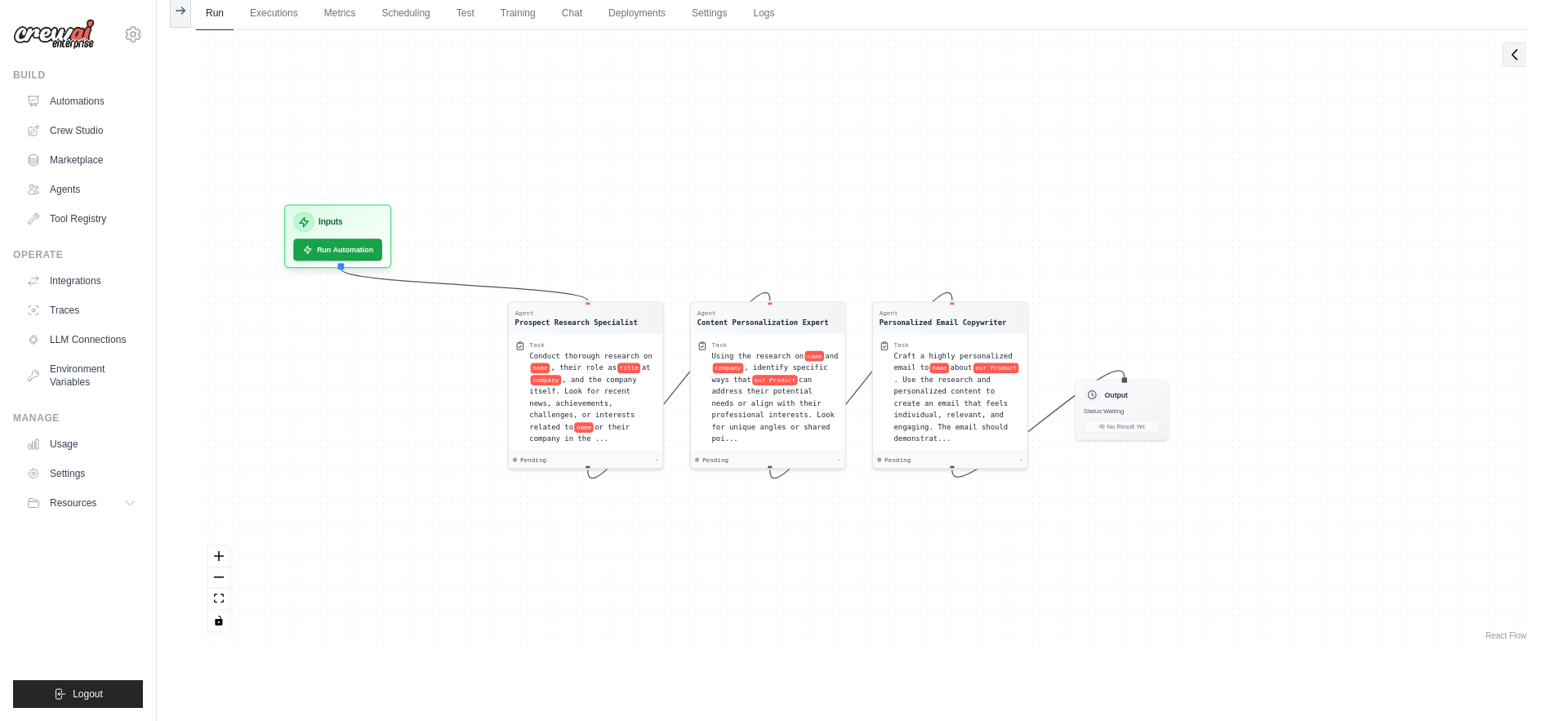
click at [1509, 55] on icon at bounding box center [1514, 54] width 16 height 16
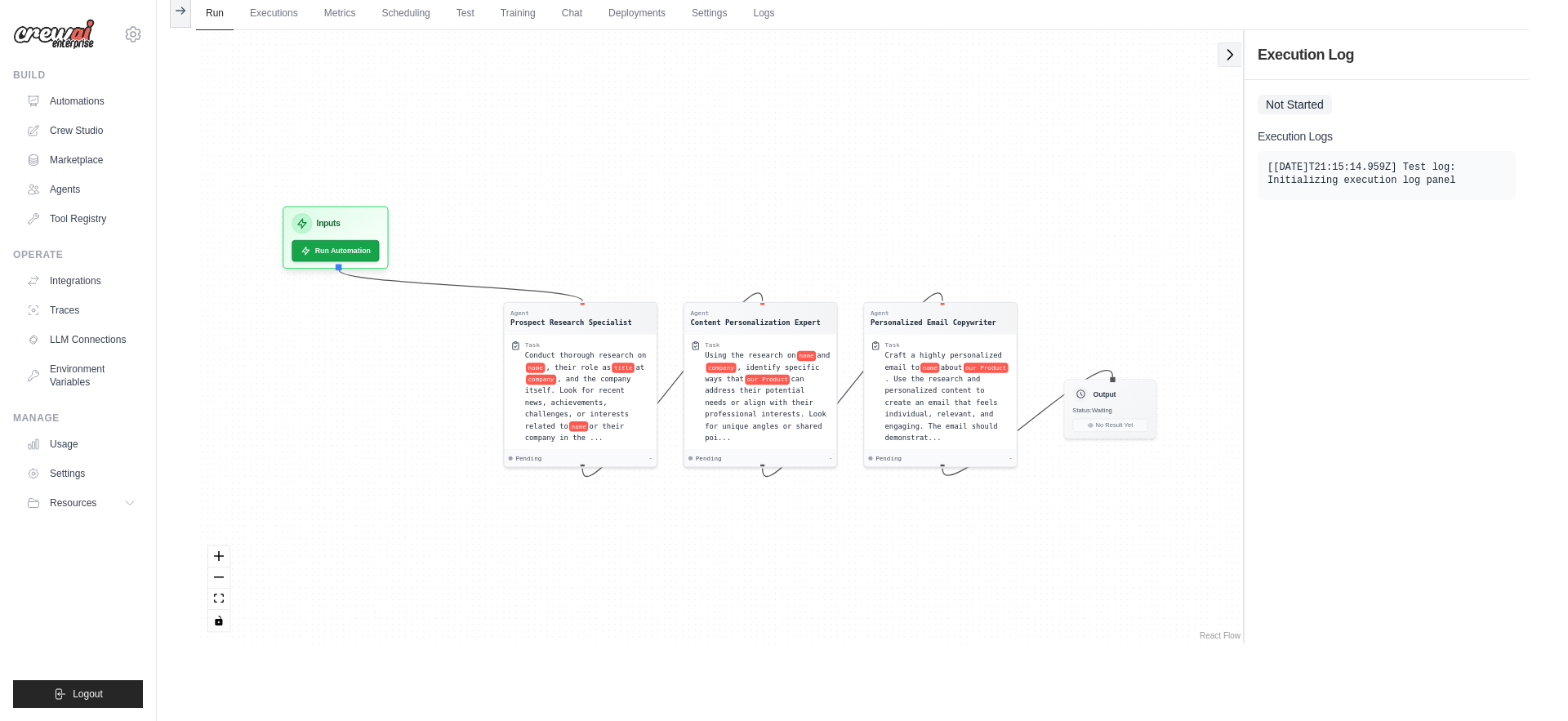
click at [1227, 52] on icon at bounding box center [1229, 54] width 16 height 16
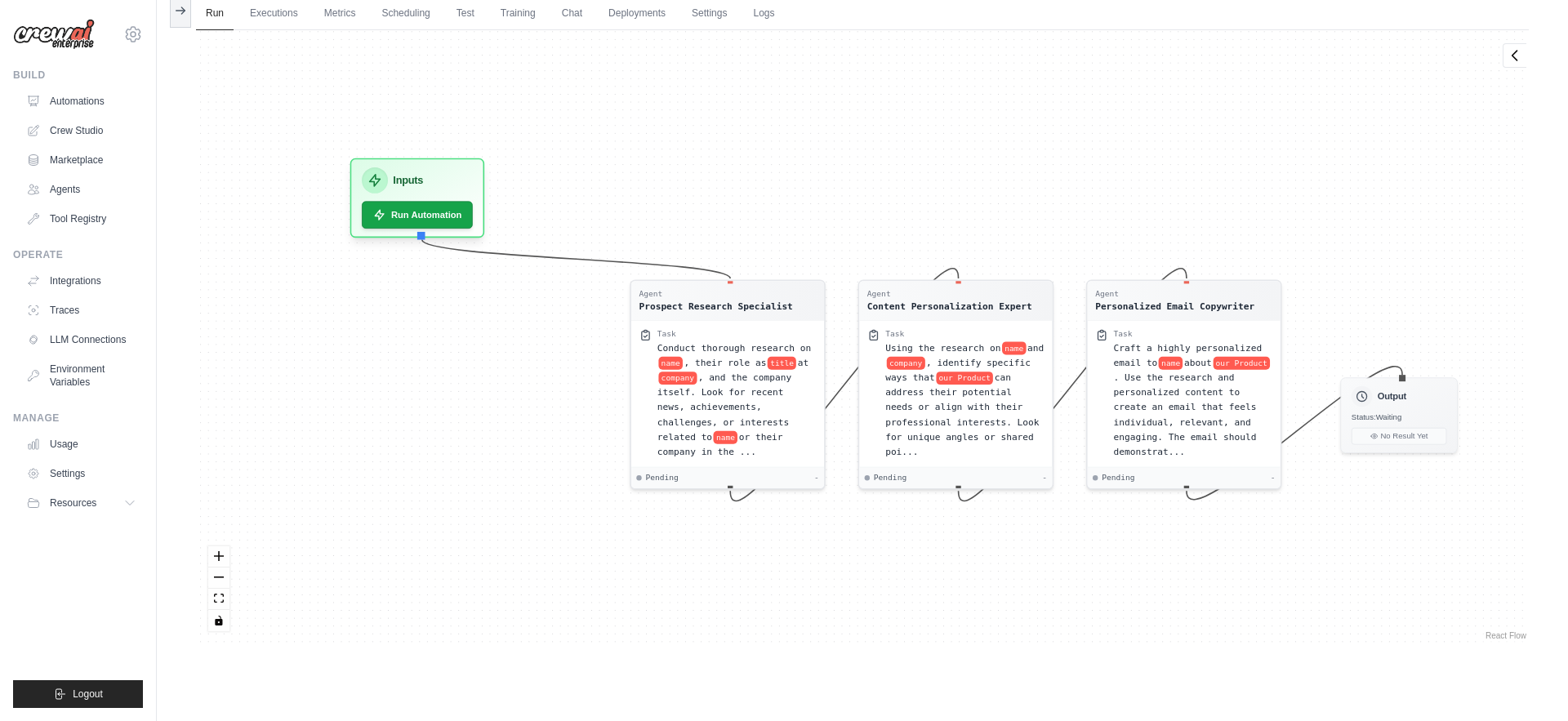
drag, startPoint x: 659, startPoint y: 144, endPoint x: 729, endPoint y: 154, distance: 70.7
click at [730, 156] on div "Agent Prospect Research Specialist Task Conduct thorough research on name , the…" at bounding box center [862, 337] width 1332 height 613
